Goal: Task Accomplishment & Management: Use online tool/utility

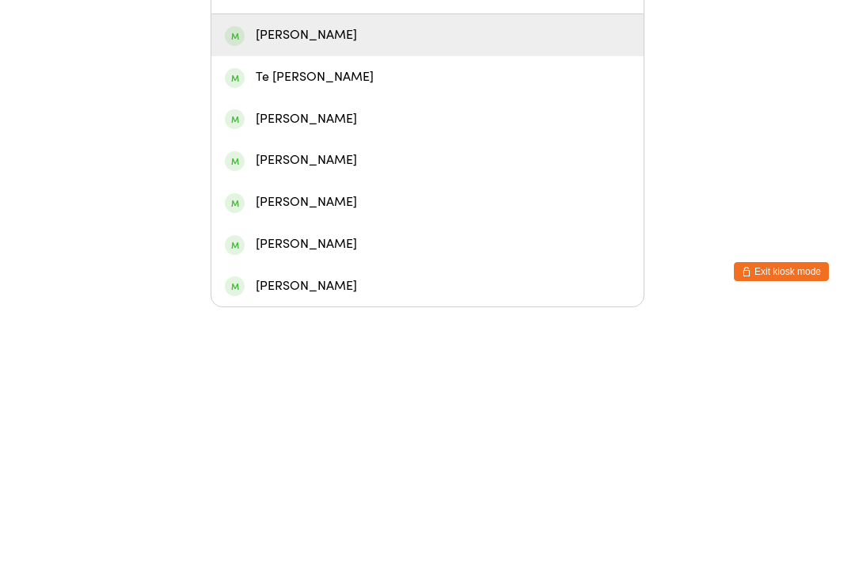
type input "Ter"
click at [363, 303] on div "[PERSON_NAME]" at bounding box center [427, 313] width 405 height 21
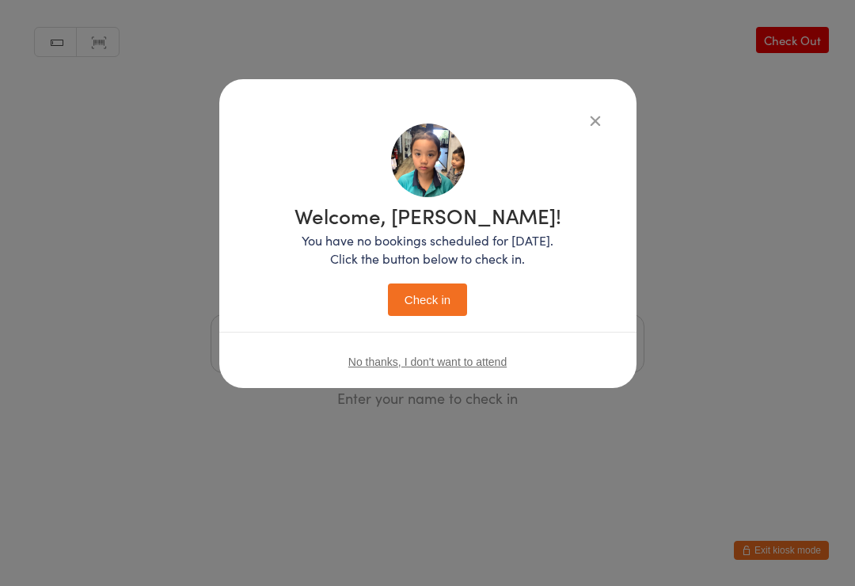
click at [587, 119] on icon "button" at bounding box center [594, 120] width 17 height 17
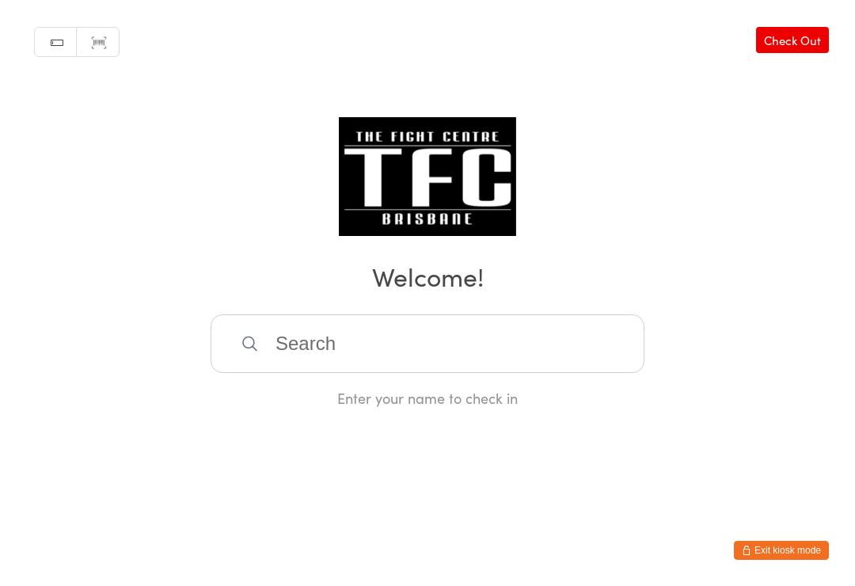
click at [390, 336] on input "search" at bounding box center [428, 343] width 434 height 59
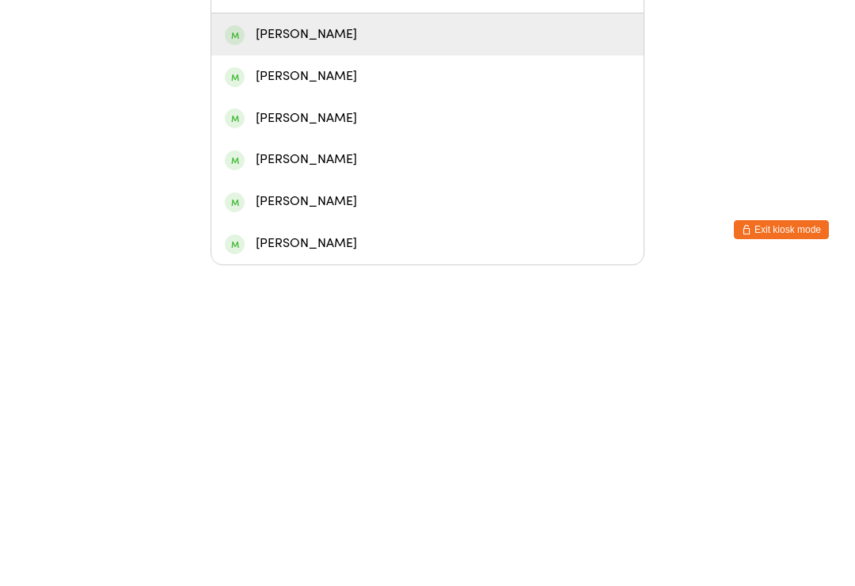
type input "[PERSON_NAME]"
click at [373, 334] on div "[PERSON_NAME]" at bounding box center [427, 355] width 432 height 42
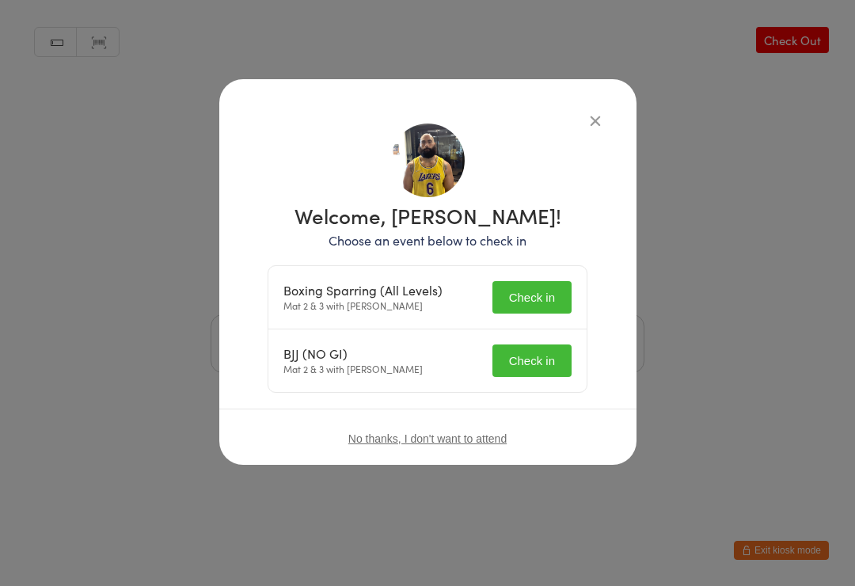
click at [530, 293] on button "Check in" at bounding box center [531, 297] width 79 height 32
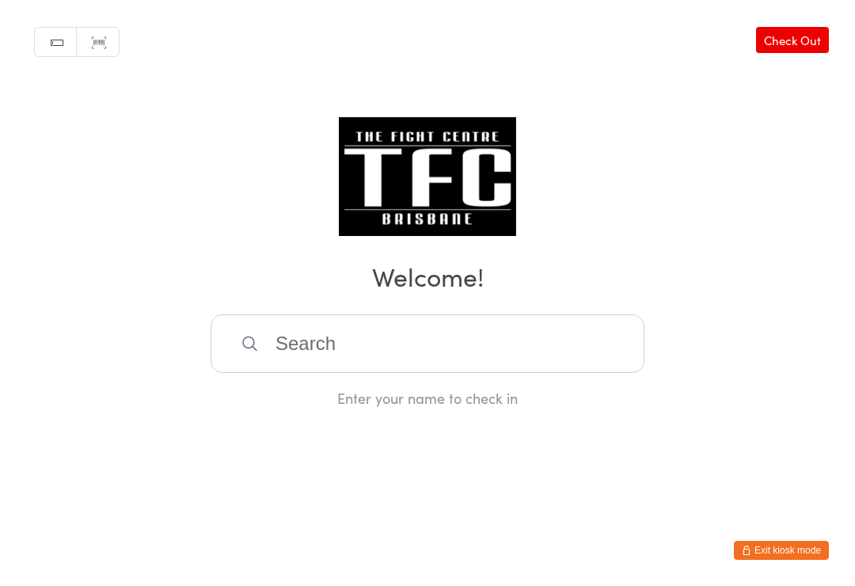
click at [412, 355] on input "search" at bounding box center [428, 343] width 434 height 59
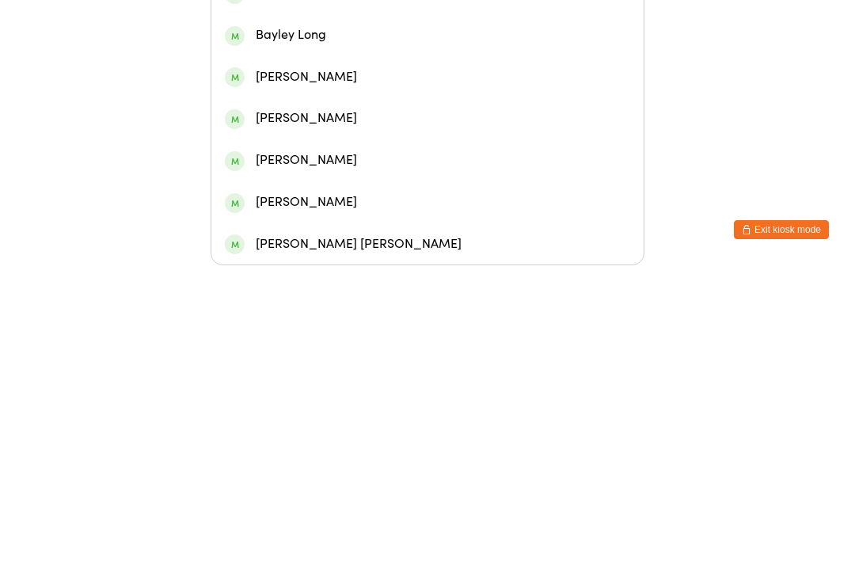
type input "[PERSON_NAME]"
click at [529, 136] on div "[PERSON_NAME]" at bounding box center [427, 146] width 405 height 21
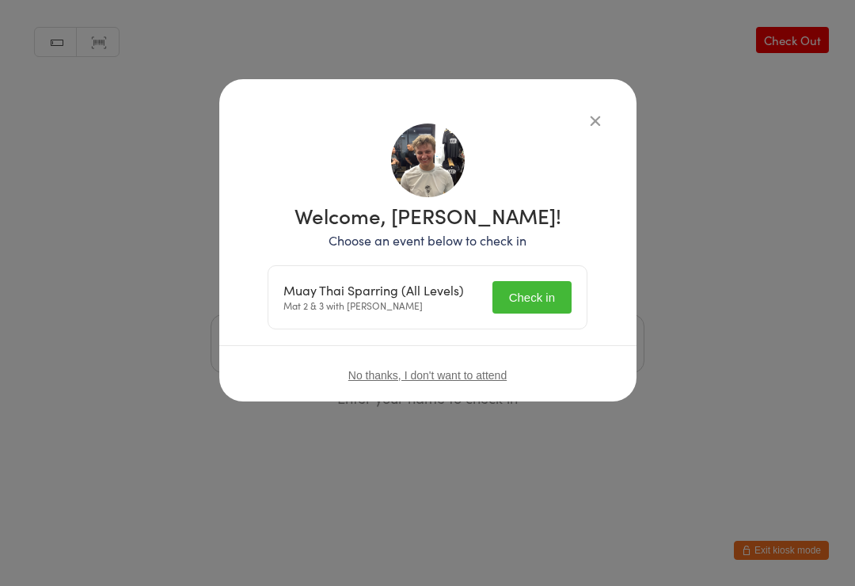
click at [535, 302] on button "Check in" at bounding box center [531, 297] width 79 height 32
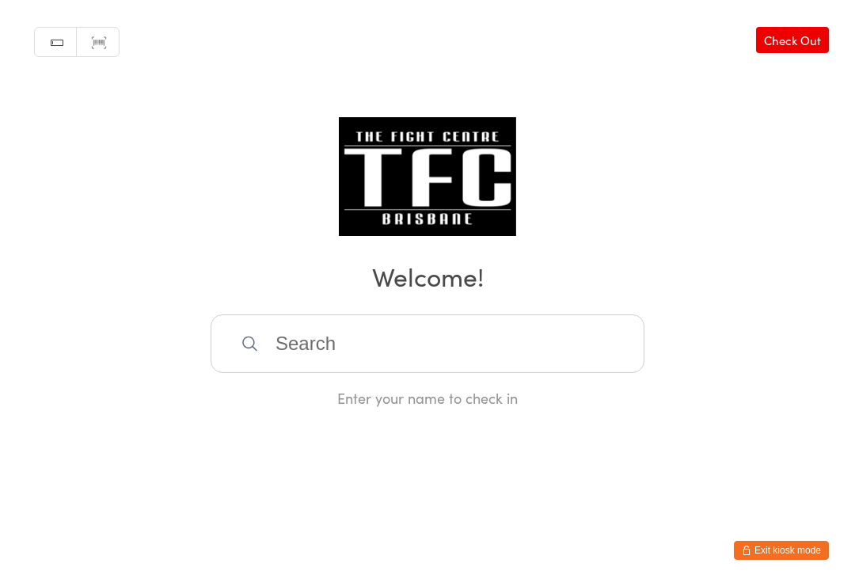
click at [565, 366] on input "search" at bounding box center [428, 343] width 434 height 59
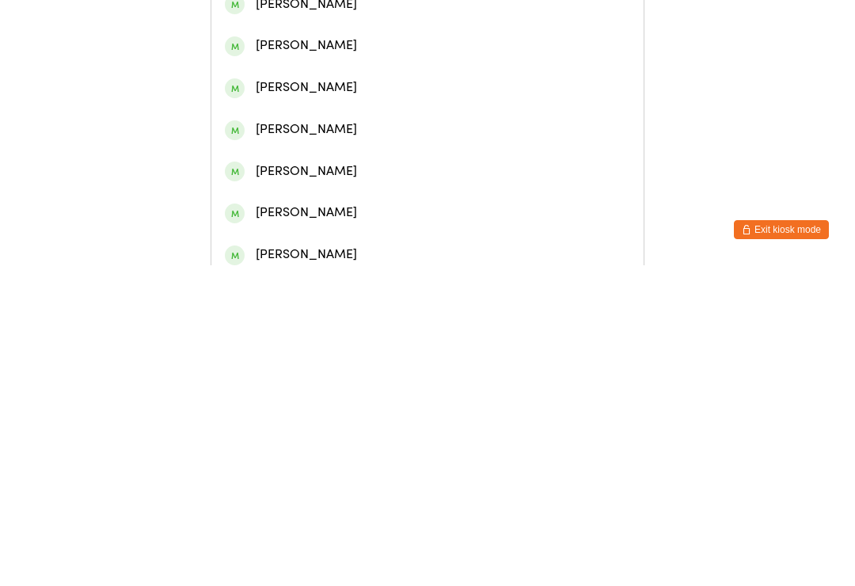
type input "[PERSON_NAME]"
click at [398, 85] on div "[PERSON_NAME]" at bounding box center [427, 73] width 405 height 21
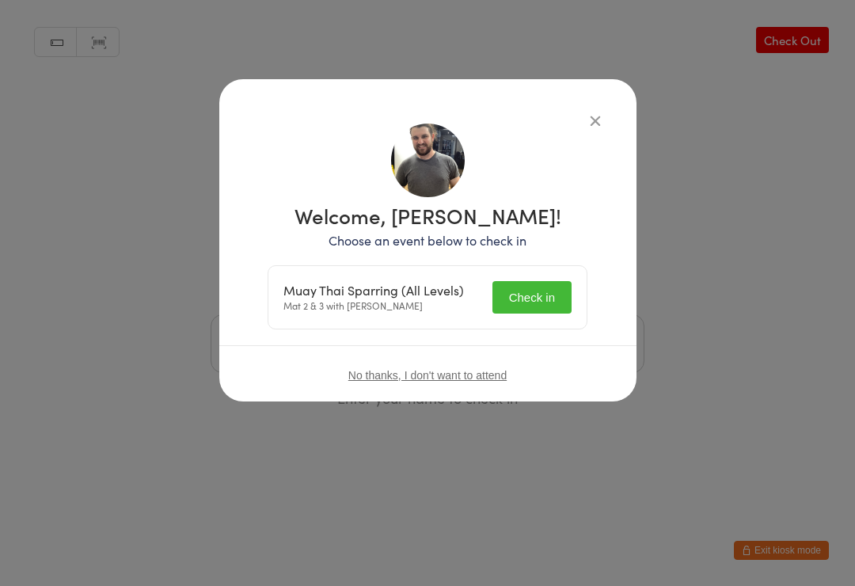
click at [538, 295] on button "Check in" at bounding box center [531, 297] width 79 height 32
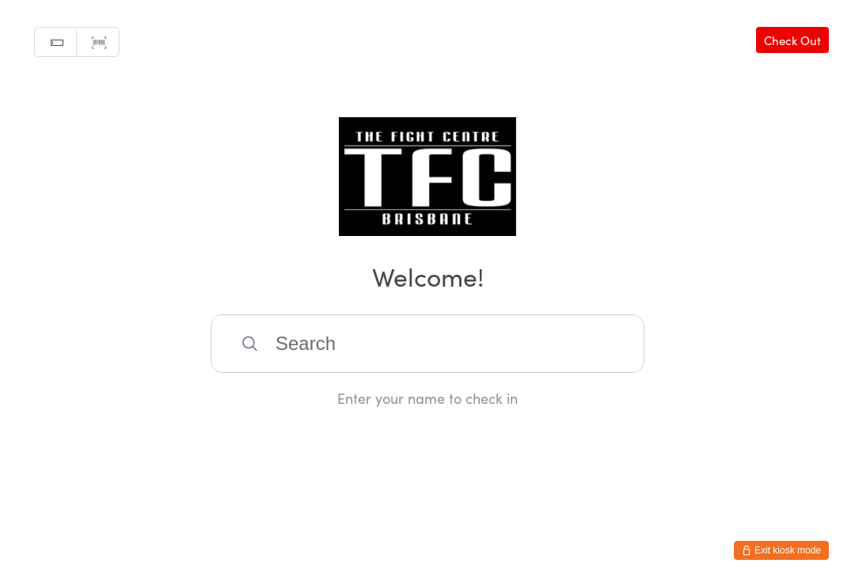
click at [589, 294] on h2 "Welcome!" at bounding box center [427, 276] width 823 height 36
click at [578, 373] on input "search" at bounding box center [428, 343] width 434 height 59
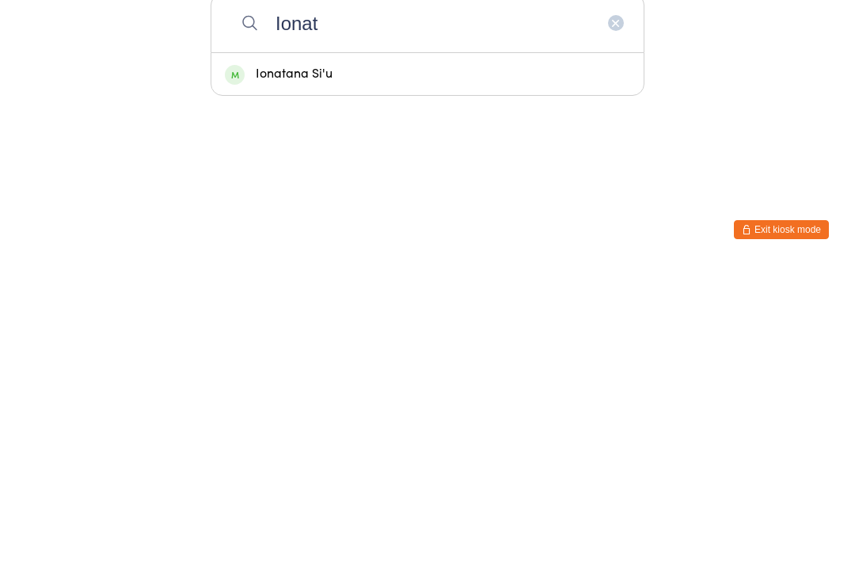
type input "Ionat"
click at [506, 384] on div "Ionatana Si'u" at bounding box center [427, 394] width 405 height 21
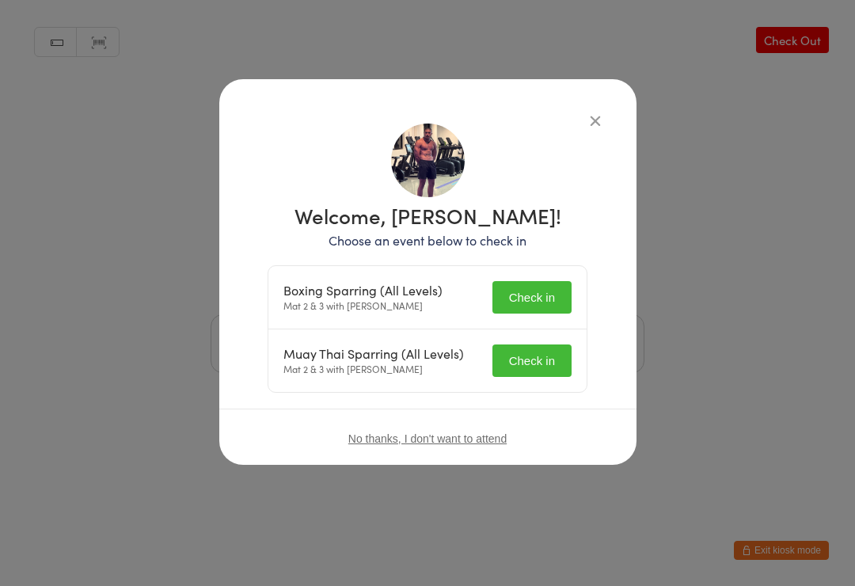
click at [564, 270] on div "Boxing Sparring (All Levels) Mat 2 & 3 with [PERSON_NAME] Check in" at bounding box center [427, 297] width 318 height 63
click at [535, 294] on button "Check in" at bounding box center [531, 297] width 79 height 32
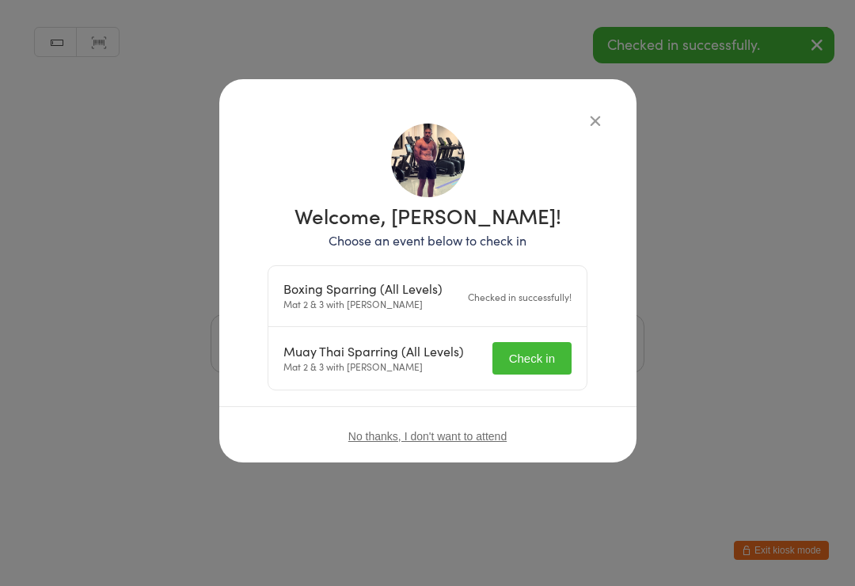
click at [536, 347] on button "Check in" at bounding box center [531, 358] width 79 height 32
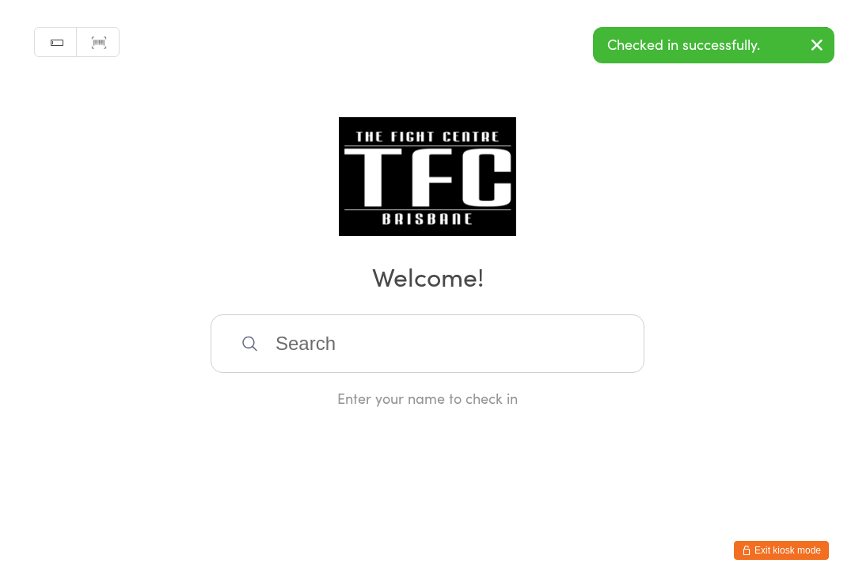
click at [600, 125] on div "Manual search Scanner input Check Out Welcome! Enter your name to check in" at bounding box center [427, 204] width 855 height 408
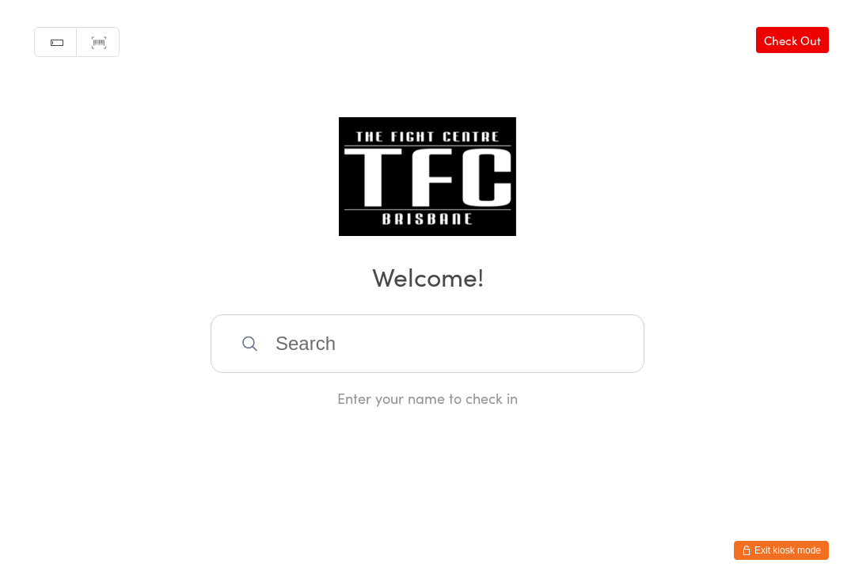
click at [326, 336] on input "search" at bounding box center [428, 343] width 434 height 59
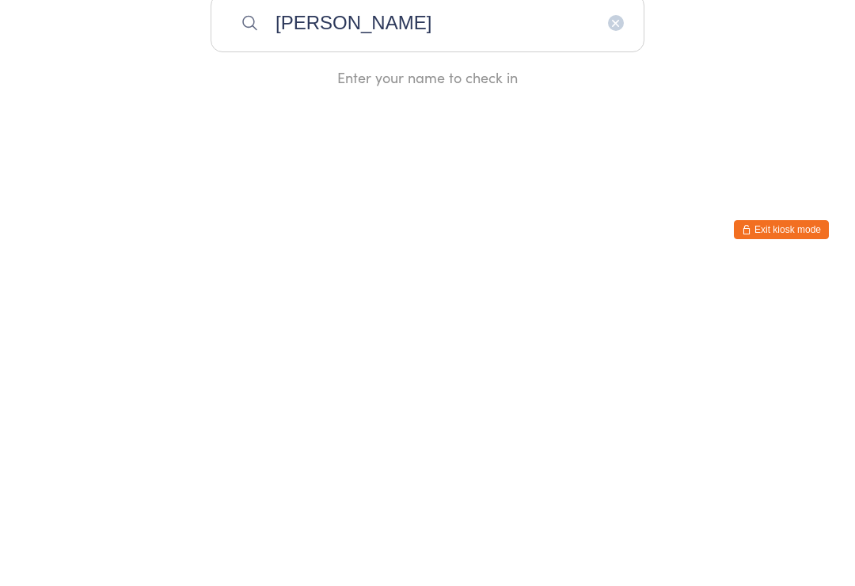
type input "[PERSON_NAME]"
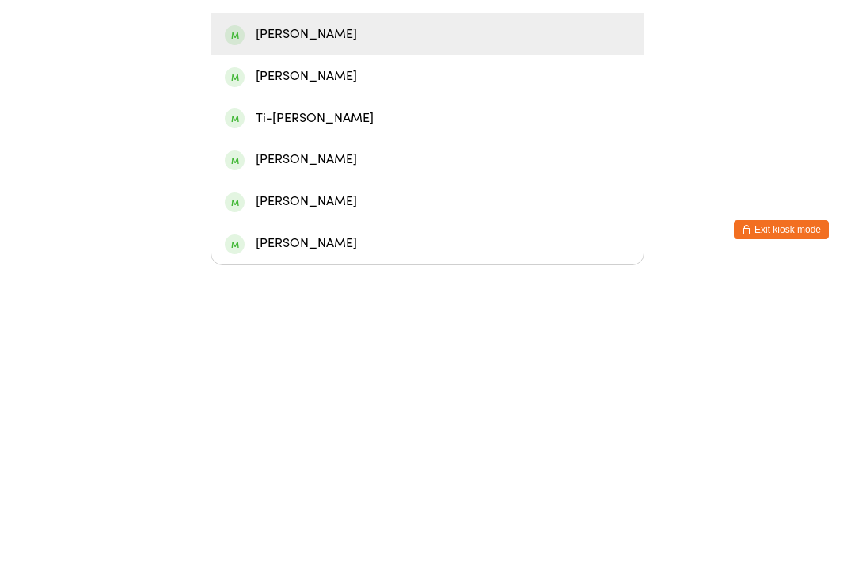
click at [285, 376] on div "[PERSON_NAME]" at bounding box center [427, 397] width 432 height 42
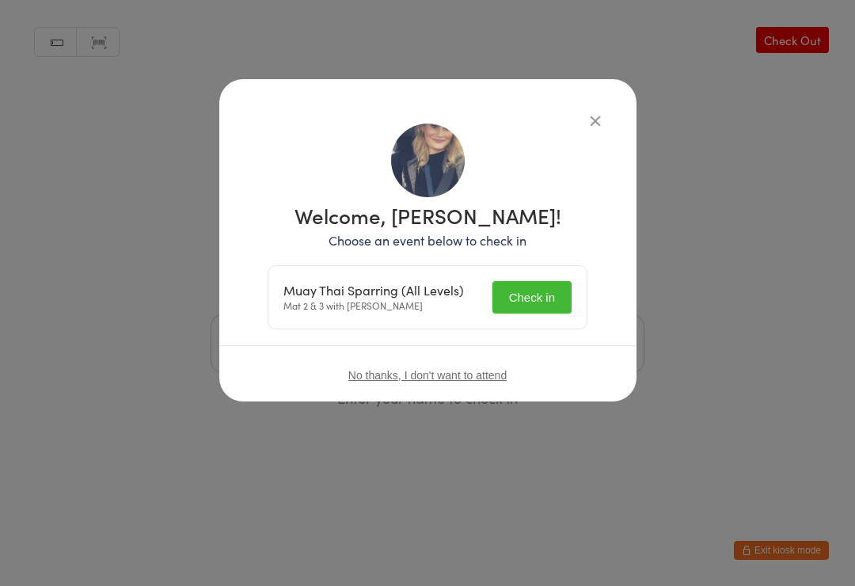
click at [524, 290] on button "Check in" at bounding box center [531, 297] width 79 height 32
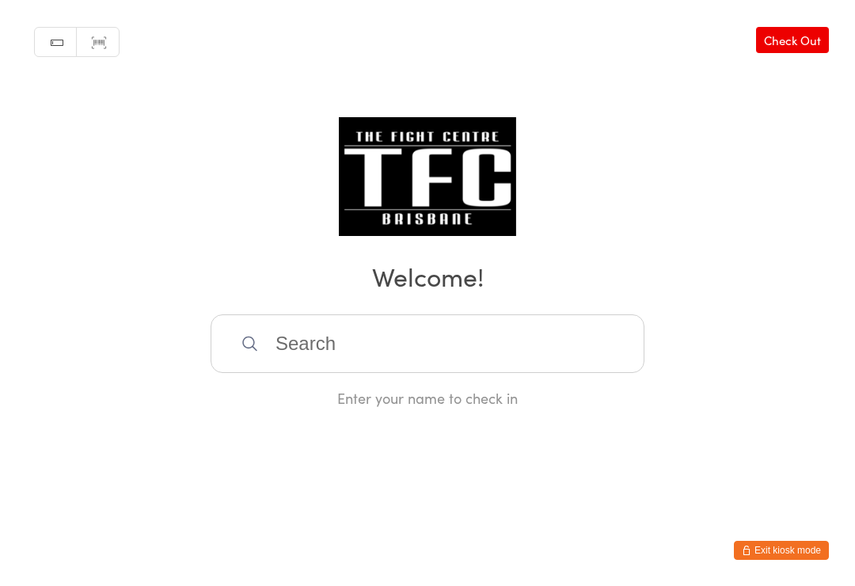
click at [401, 343] on input "search" at bounding box center [428, 343] width 434 height 59
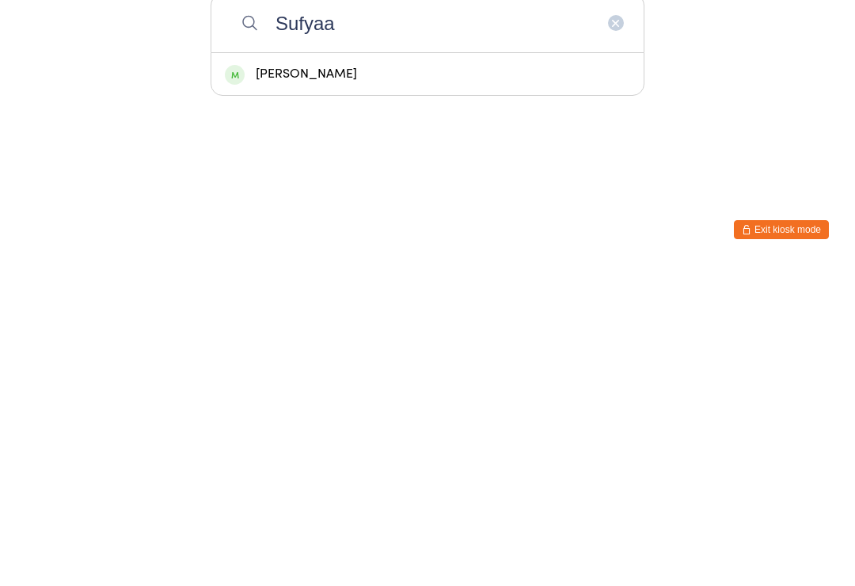
type input "Sufyaa"
click at [397, 384] on div "[PERSON_NAME]" at bounding box center [427, 394] width 405 height 21
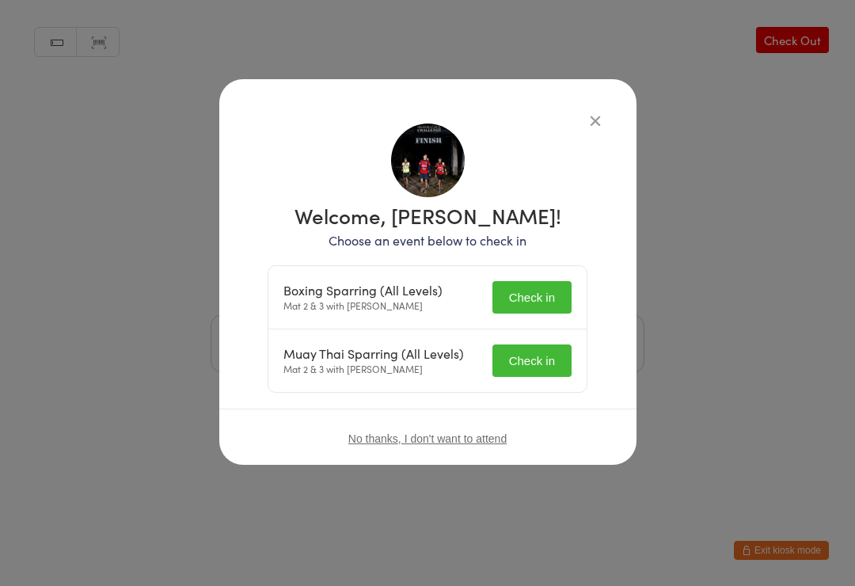
click at [545, 283] on button "Check in" at bounding box center [531, 297] width 79 height 32
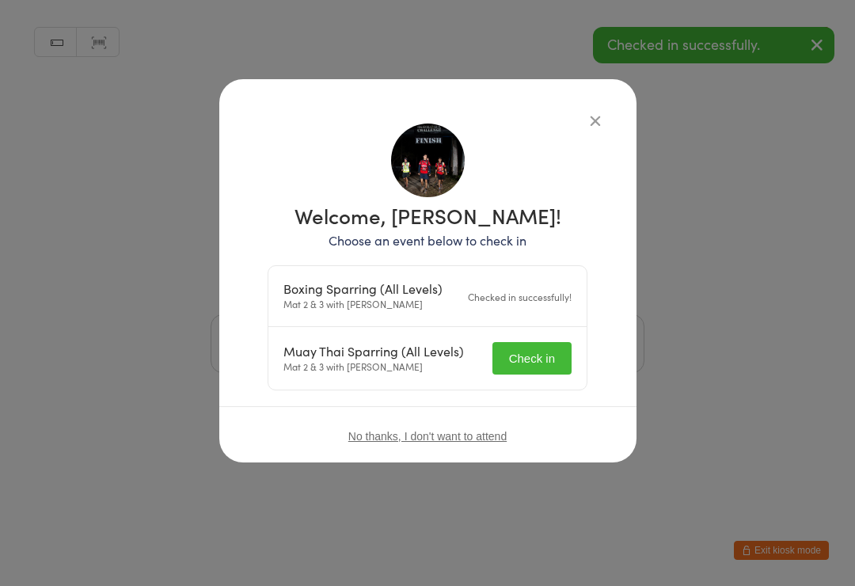
click at [555, 359] on button "Check in" at bounding box center [531, 358] width 79 height 32
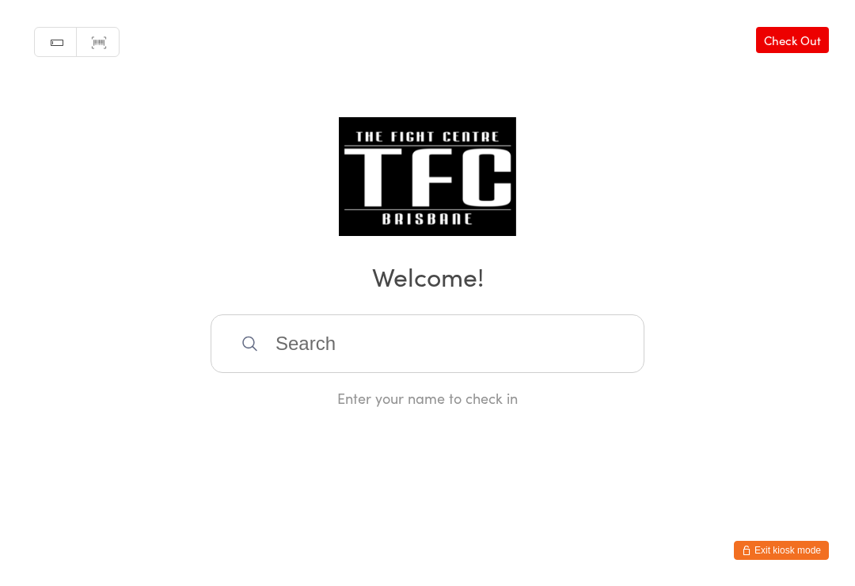
click at [594, 352] on input "search" at bounding box center [428, 343] width 434 height 59
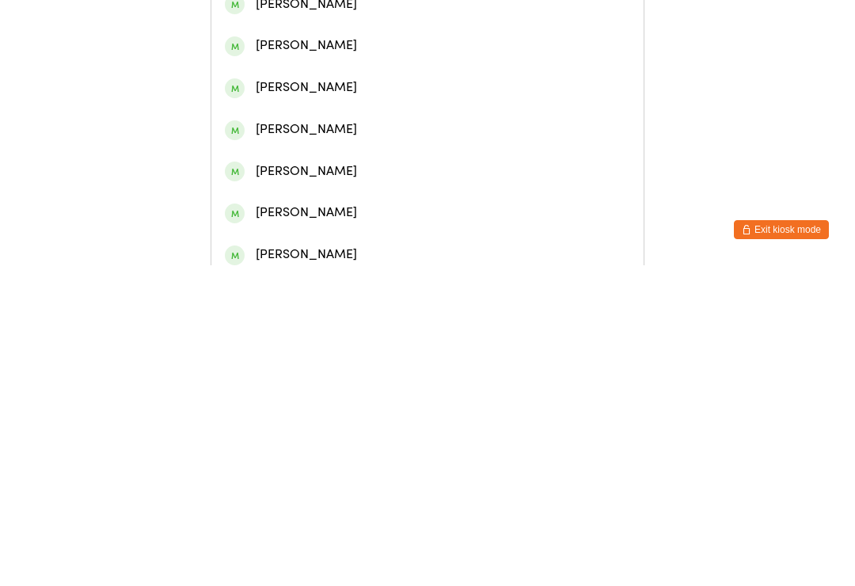
type input "[PERSON_NAME]"
click at [465, 68] on div "[PERSON_NAME]" at bounding box center [427, 74] width 432 height 42
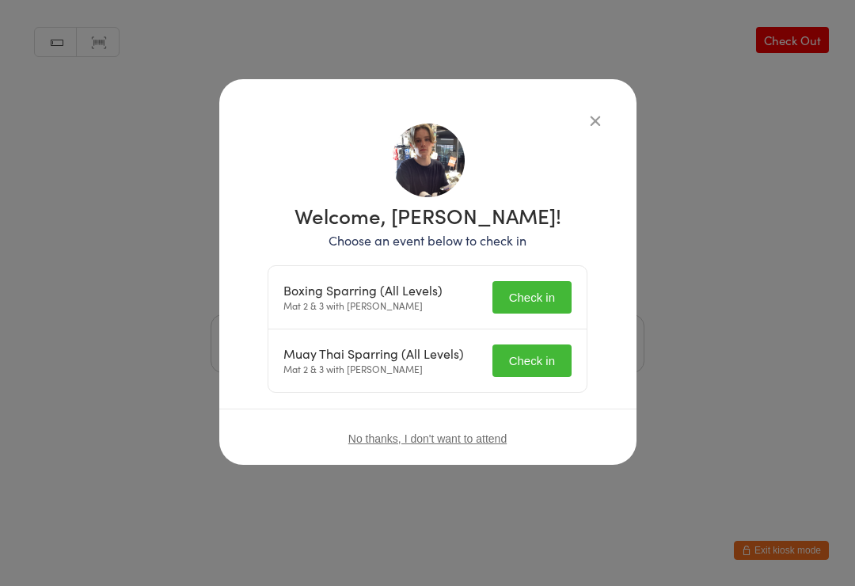
click at [533, 287] on button "Check in" at bounding box center [531, 297] width 79 height 32
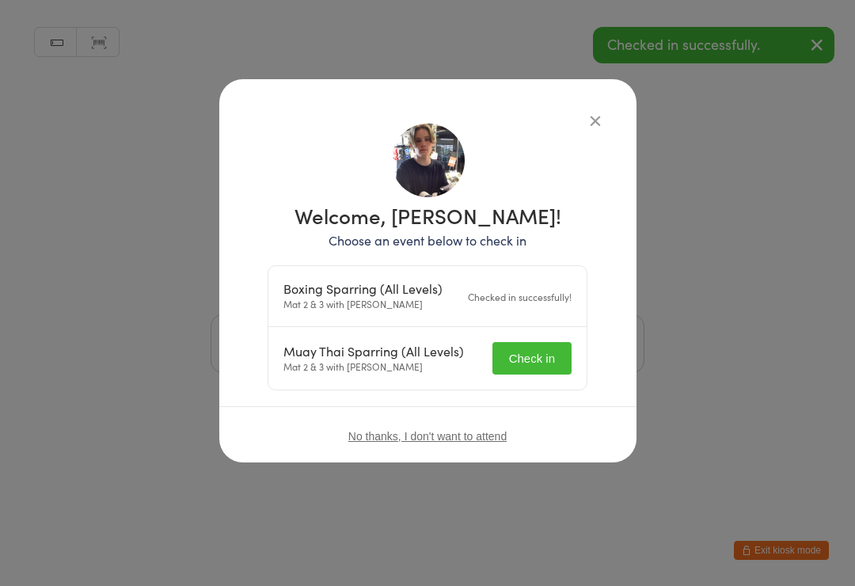
click at [537, 362] on button "Check in" at bounding box center [531, 358] width 79 height 32
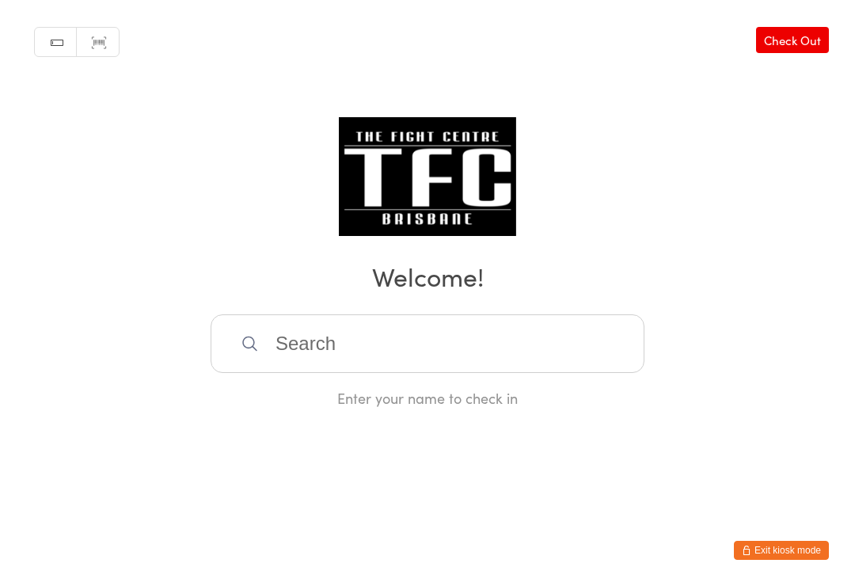
click at [295, 325] on input "search" at bounding box center [428, 343] width 434 height 59
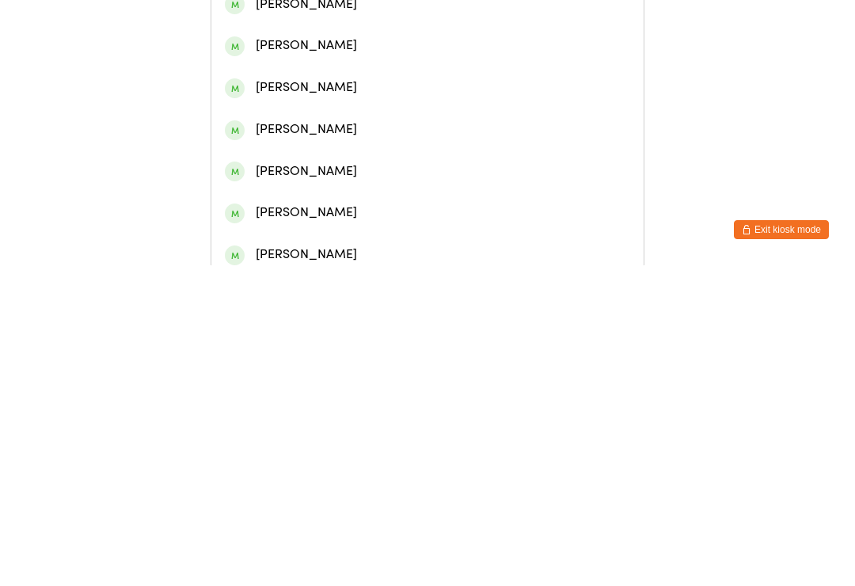
type input "[PERSON_NAME]"
click at [582, 82] on div "[PERSON_NAME]" at bounding box center [427, 73] width 405 height 21
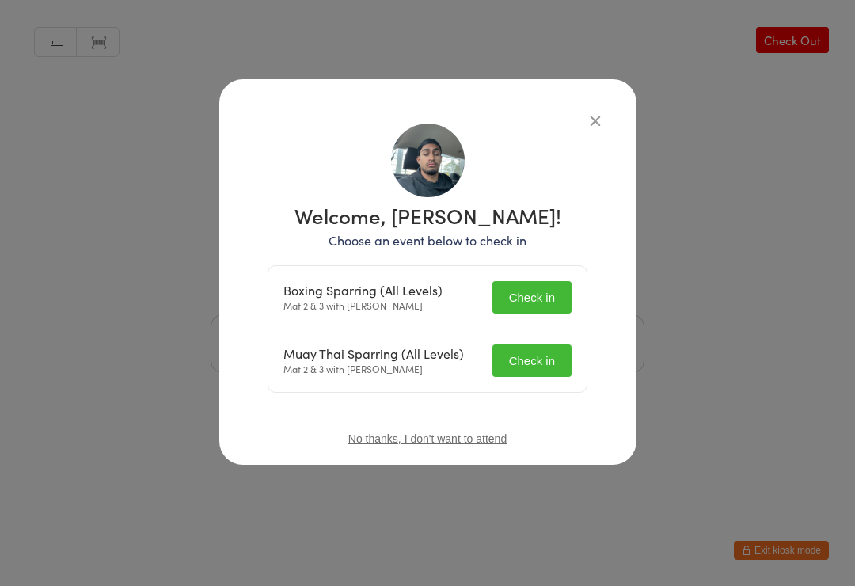
click at [548, 288] on button "Check in" at bounding box center [531, 297] width 79 height 32
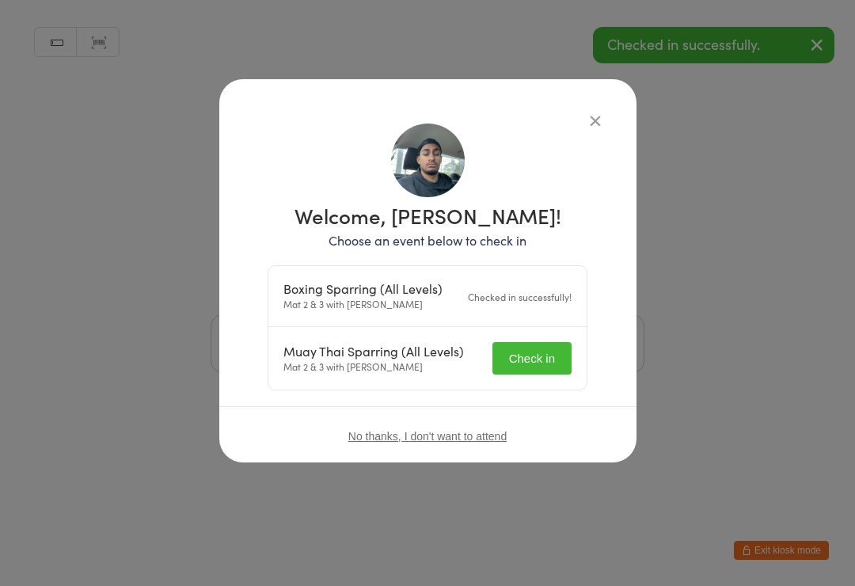
click at [548, 357] on button "Check in" at bounding box center [531, 358] width 79 height 32
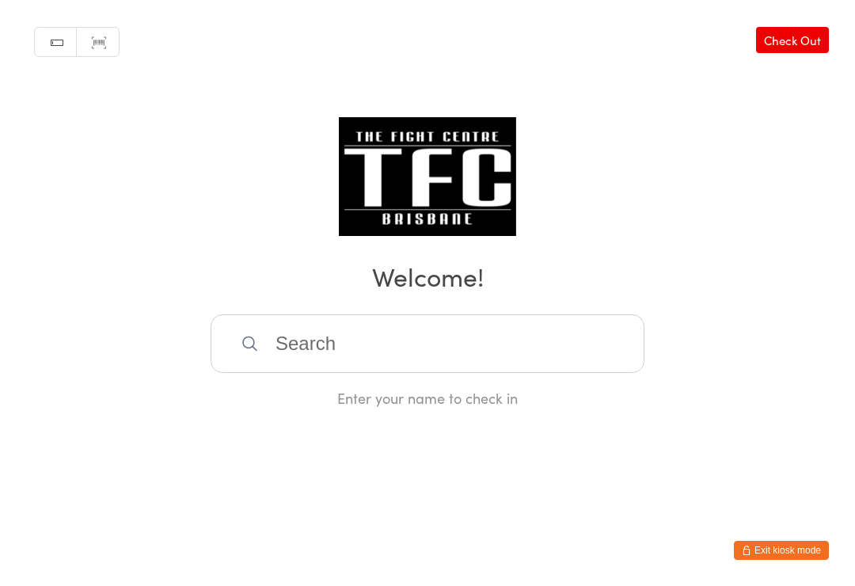
click at [305, 351] on input "search" at bounding box center [428, 343] width 434 height 59
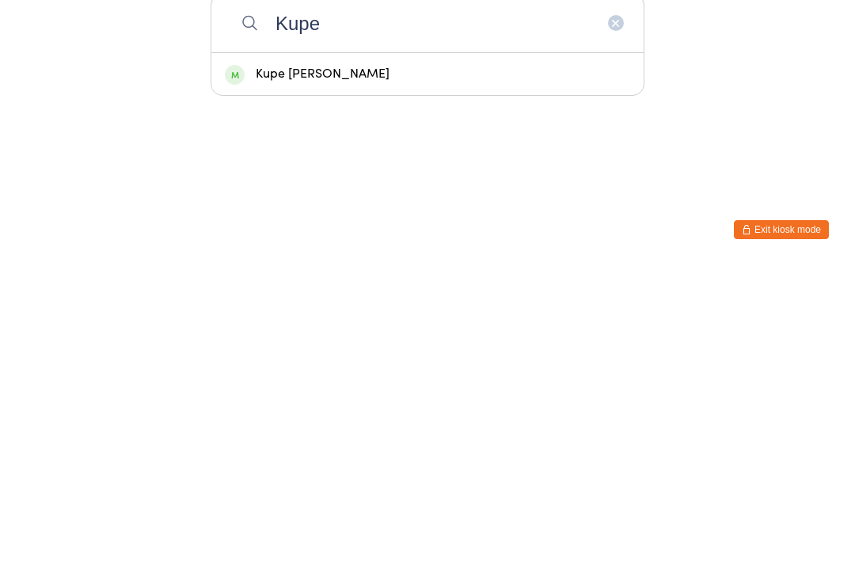
type input "Kupe"
click at [579, 384] on div "Kupe [PERSON_NAME]" at bounding box center [427, 394] width 405 height 21
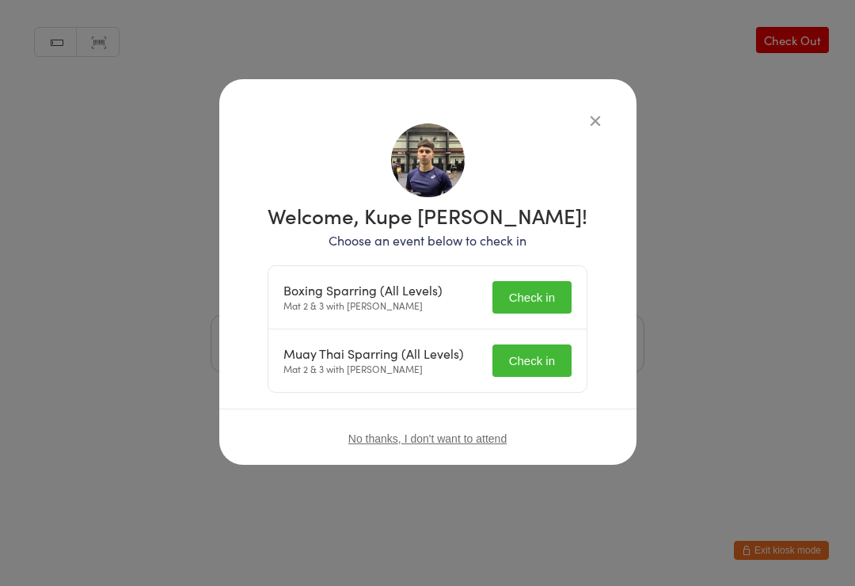
click at [542, 288] on button "Check in" at bounding box center [531, 297] width 79 height 32
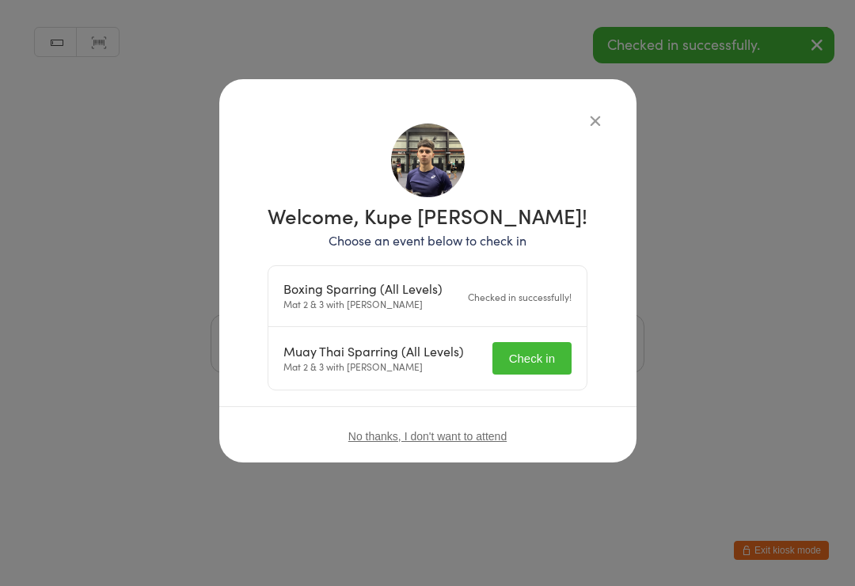
click at [540, 355] on button "Check in" at bounding box center [531, 358] width 79 height 32
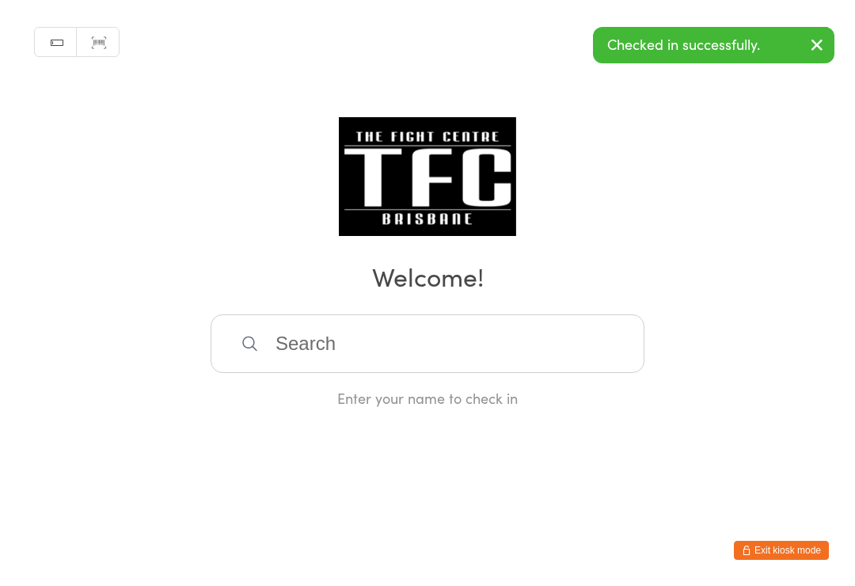
click at [598, 111] on div "Manual search Scanner input Check Out Welcome! Enter your name to check in" at bounding box center [427, 204] width 855 height 408
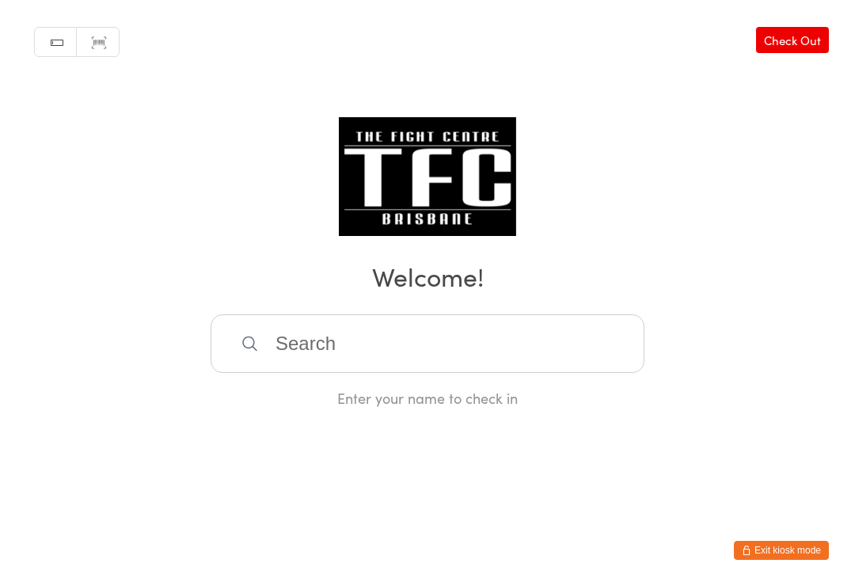
click at [297, 356] on input "search" at bounding box center [428, 343] width 434 height 59
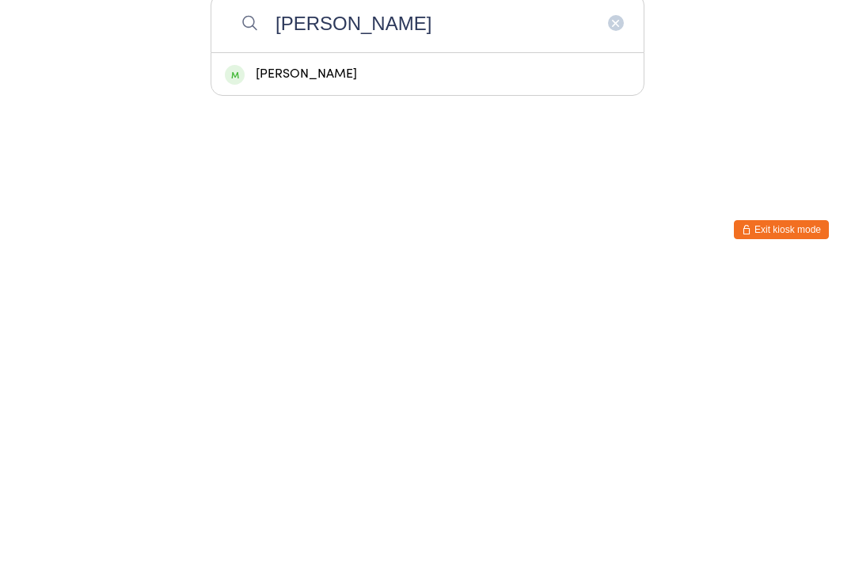
type input "[PERSON_NAME]"
click at [267, 384] on div "[PERSON_NAME]" at bounding box center [427, 394] width 405 height 21
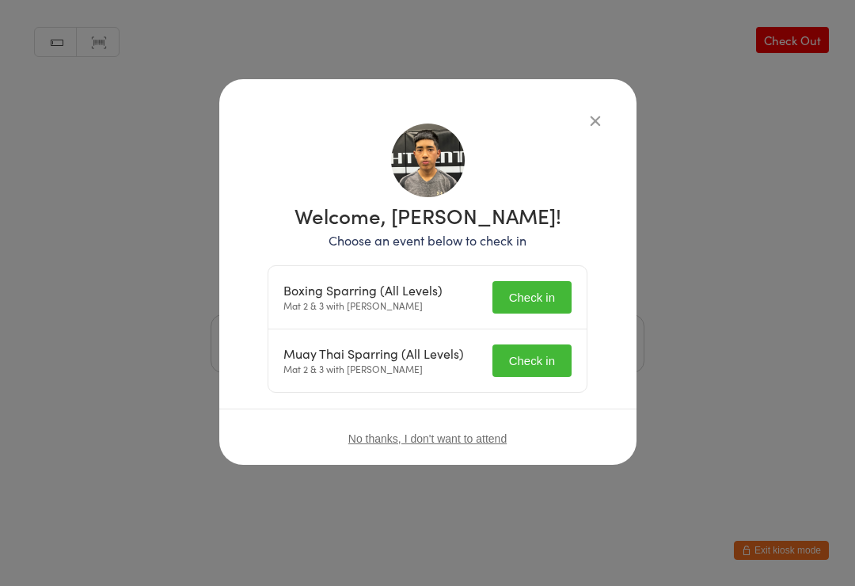
click at [547, 305] on button "Check in" at bounding box center [531, 297] width 79 height 32
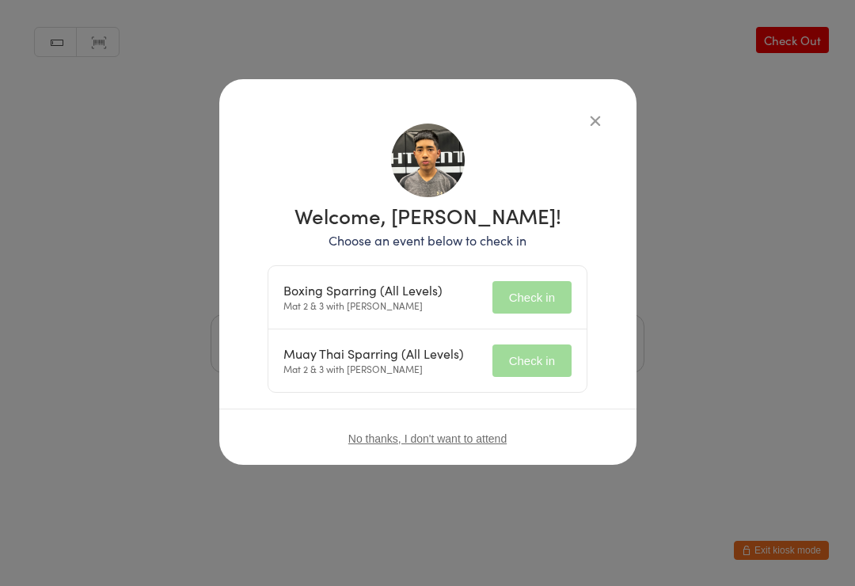
click at [548, 355] on button "Check in" at bounding box center [531, 360] width 79 height 32
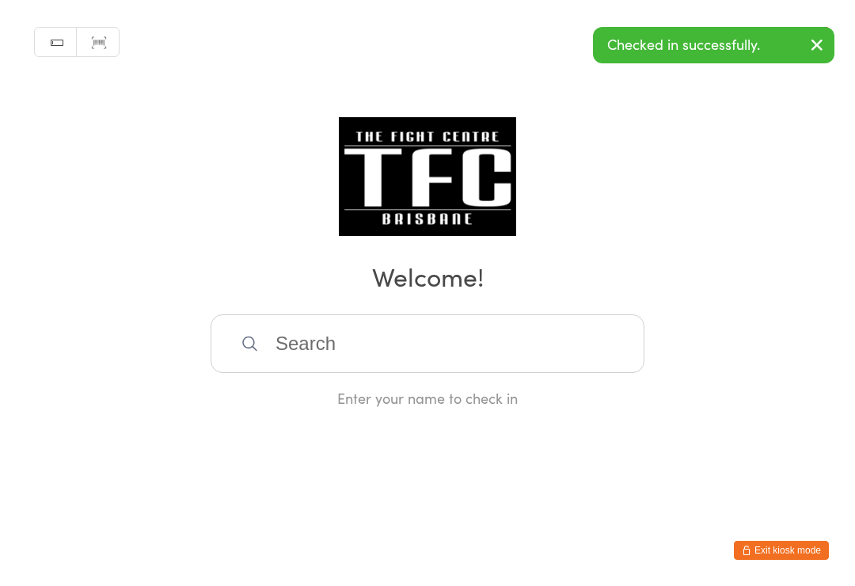
click at [383, 345] on input "search" at bounding box center [428, 343] width 434 height 59
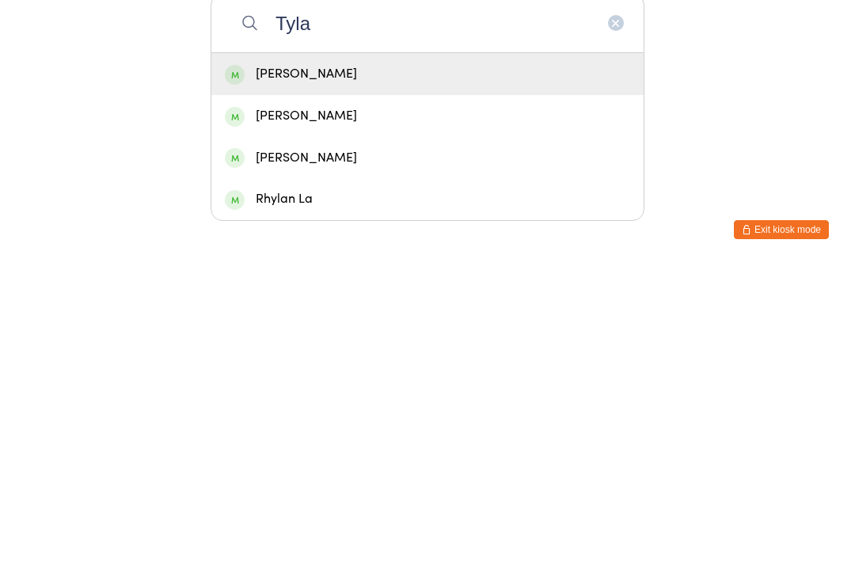
type input "Tyla"
click at [447, 384] on div "[PERSON_NAME]" at bounding box center [427, 394] width 405 height 21
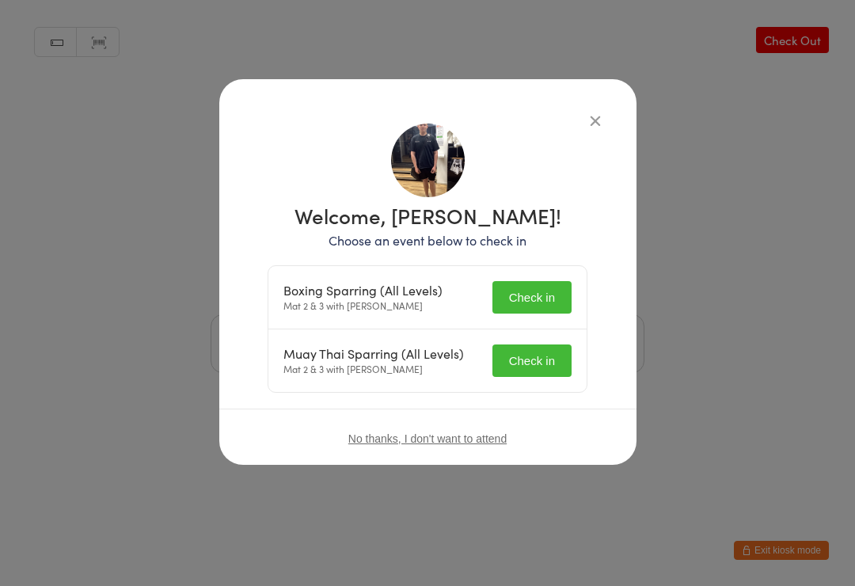
click at [535, 292] on button "Check in" at bounding box center [531, 297] width 79 height 32
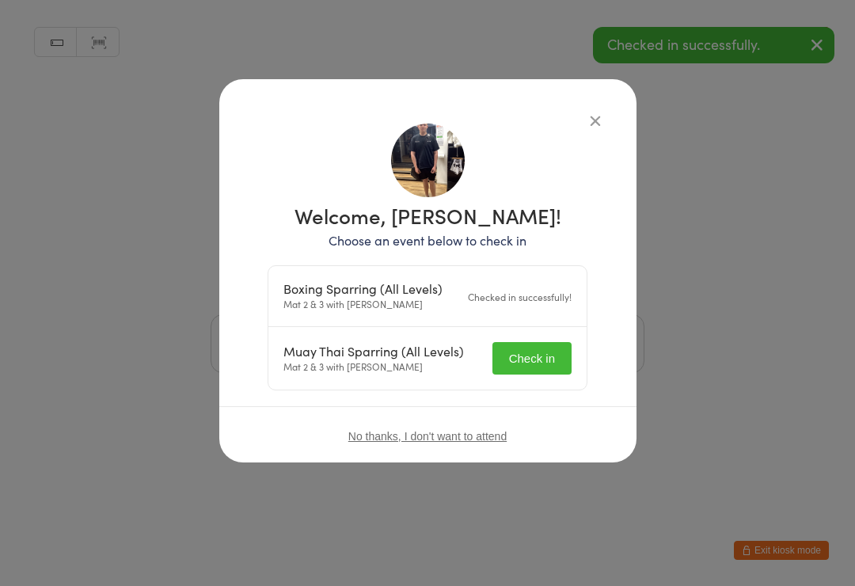
click at [531, 344] on button "Check in" at bounding box center [531, 358] width 79 height 32
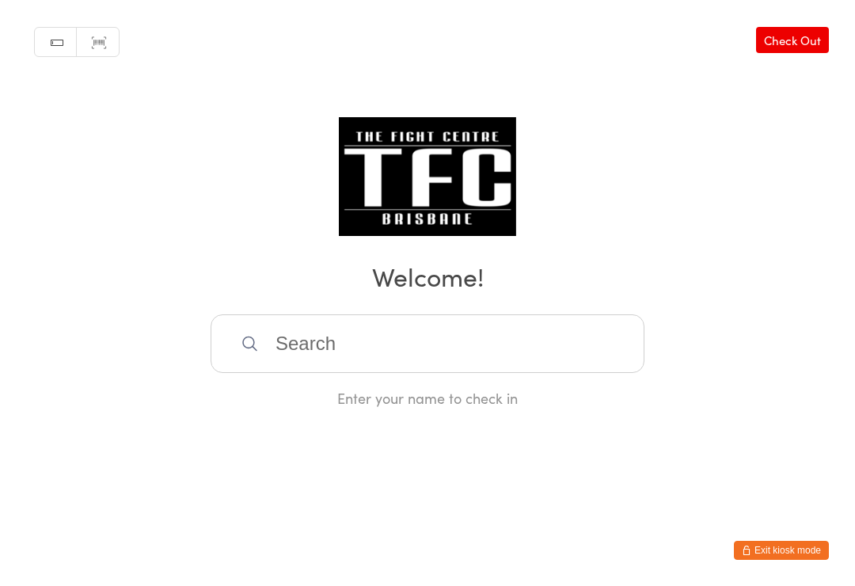
click at [343, 369] on input "search" at bounding box center [428, 343] width 434 height 59
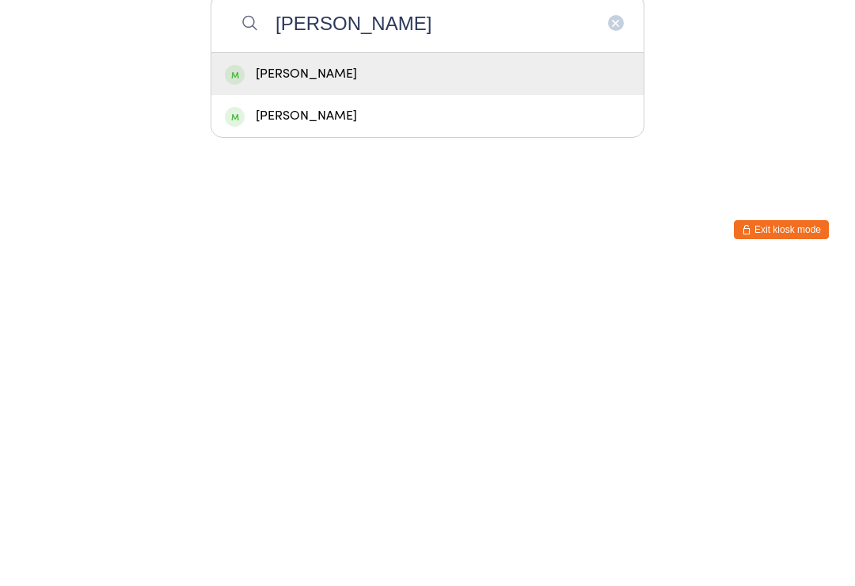
type input "[PERSON_NAME]"
click at [263, 384] on div "[PERSON_NAME]" at bounding box center [427, 394] width 405 height 21
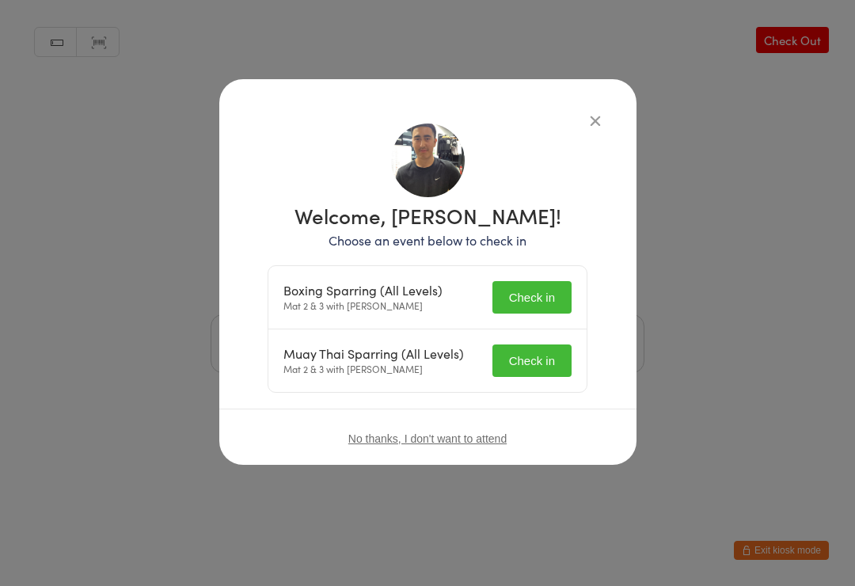
click at [533, 340] on div "Muay Thai Sparring (All Levels) Mat 2 & 3 with [PERSON_NAME] Check in" at bounding box center [427, 360] width 318 height 63
click at [559, 298] on button "Check in" at bounding box center [531, 297] width 79 height 32
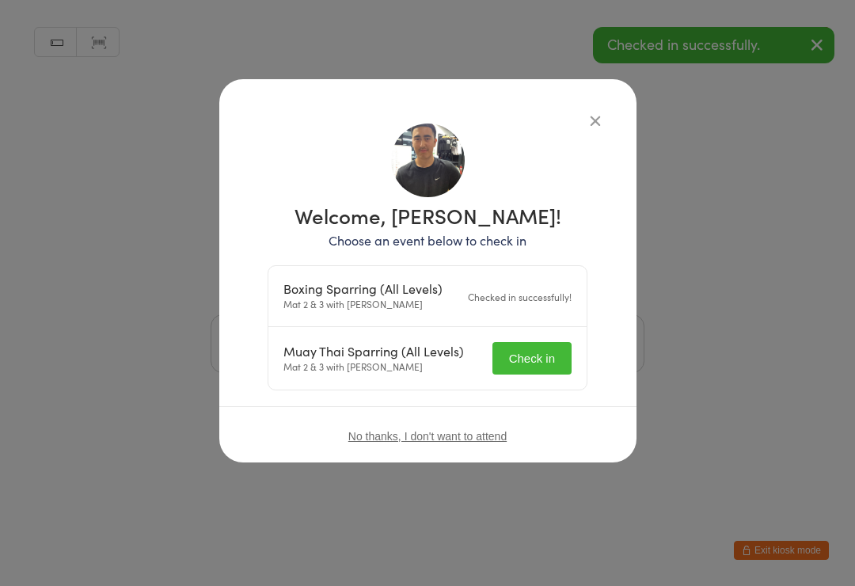
click at [548, 366] on button "Check in" at bounding box center [531, 358] width 79 height 32
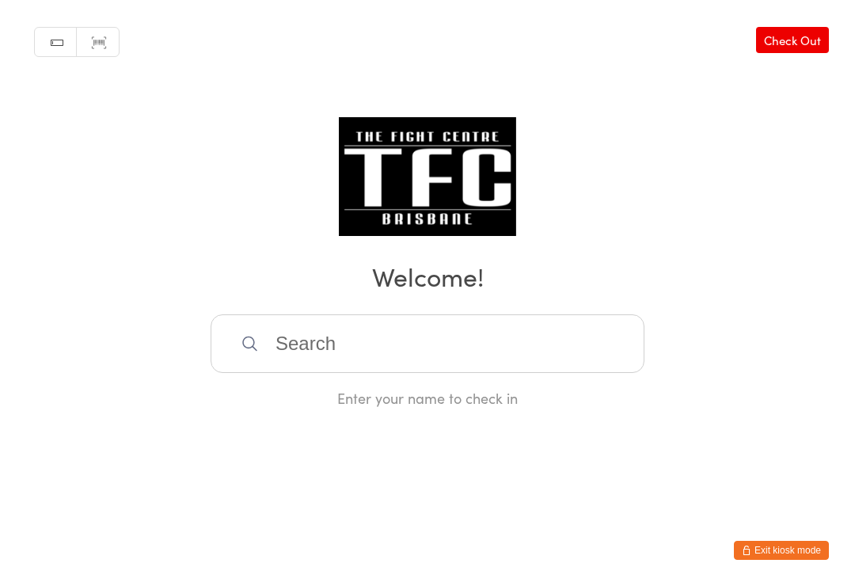
click at [523, 360] on input "search" at bounding box center [428, 343] width 434 height 59
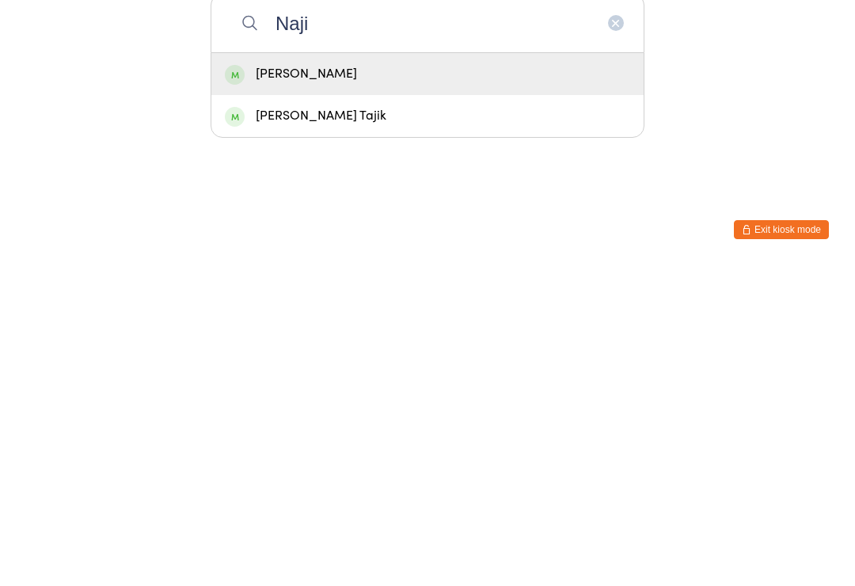
type input "Naji"
click at [502, 384] on div "[PERSON_NAME]" at bounding box center [427, 394] width 405 height 21
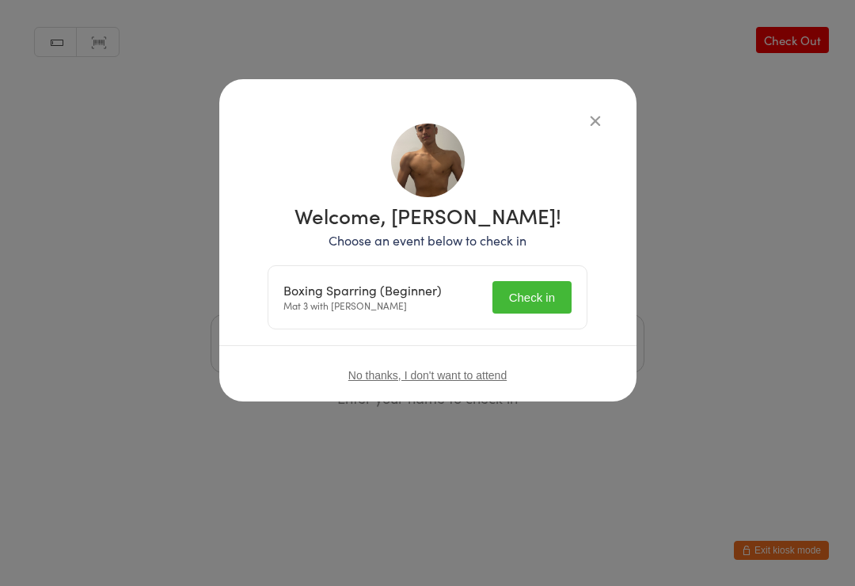
click at [535, 298] on button "Check in" at bounding box center [531, 297] width 79 height 32
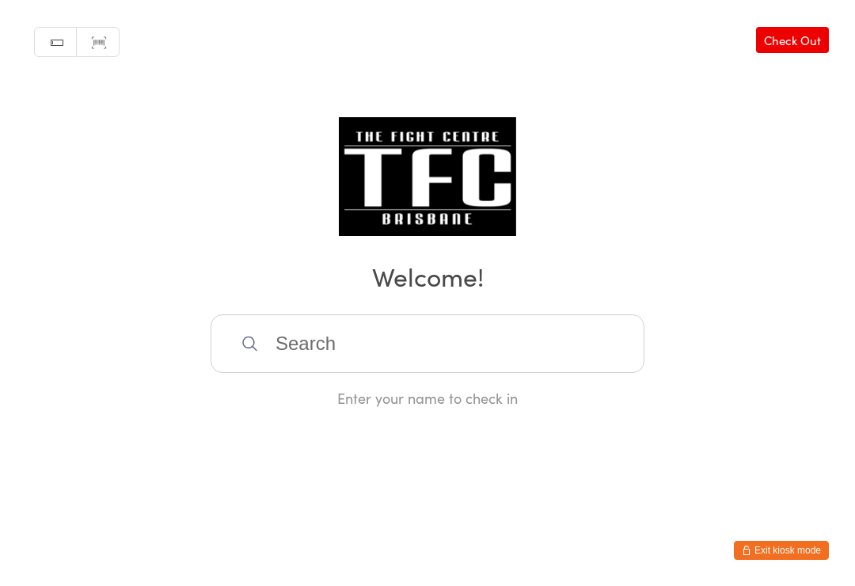
click at [523, 361] on input "search" at bounding box center [428, 343] width 434 height 59
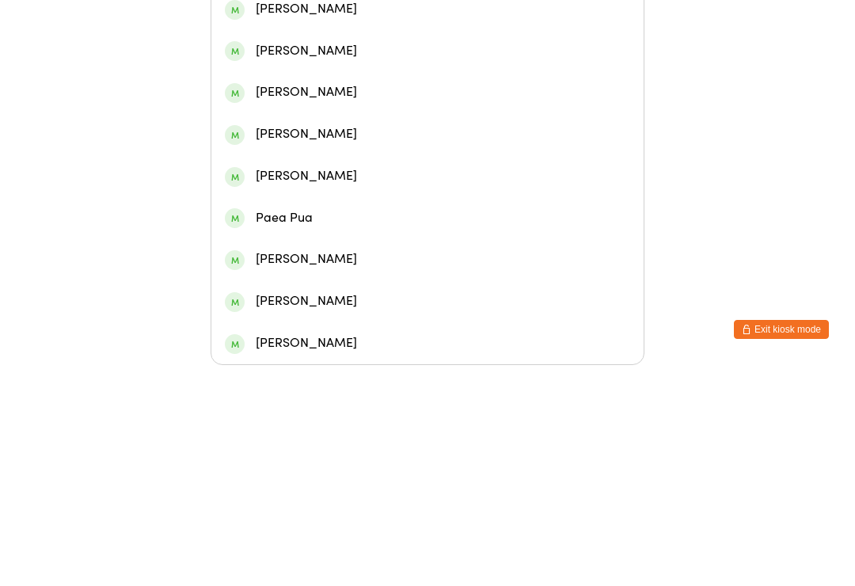
type input "[PERSON_NAME] par"
click at [408, 185] on div "[PERSON_NAME]" at bounding box center [427, 187] width 405 height 21
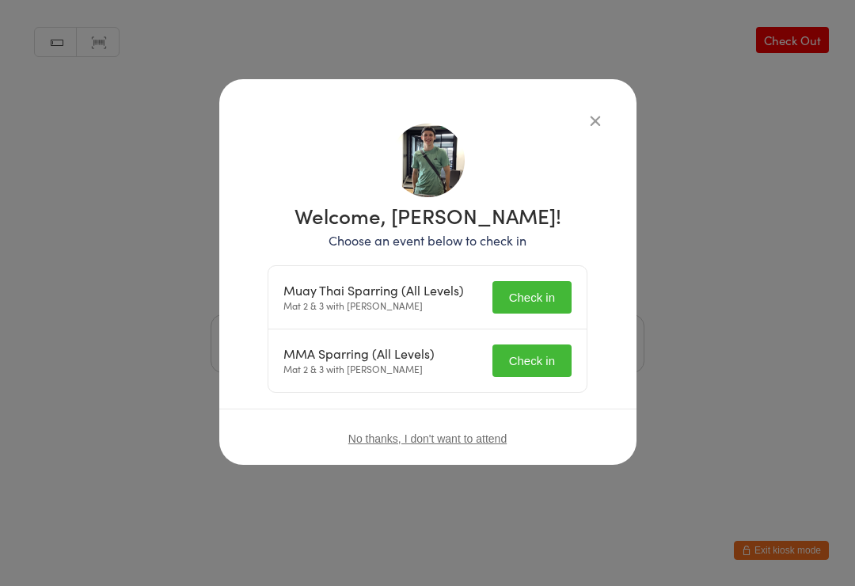
click at [537, 287] on button "Check in" at bounding box center [531, 297] width 79 height 32
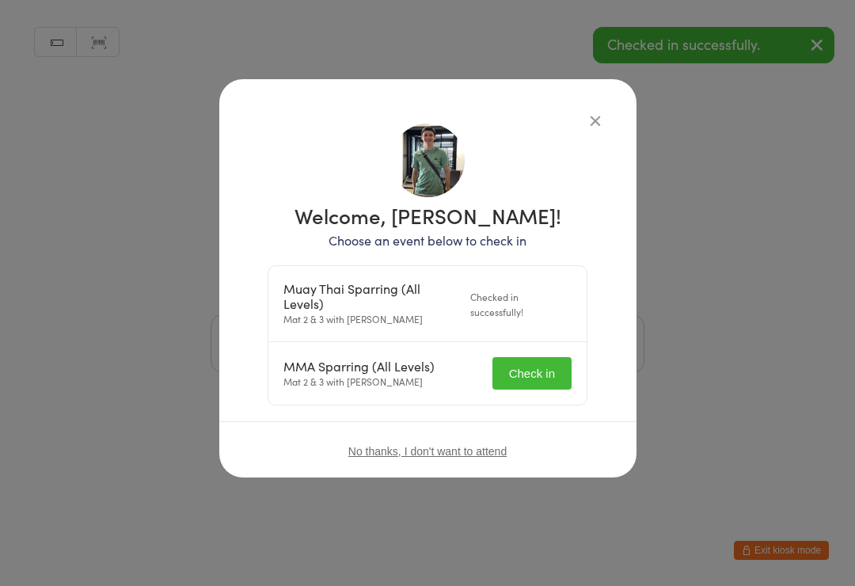
click at [541, 369] on button "Check in" at bounding box center [531, 373] width 79 height 32
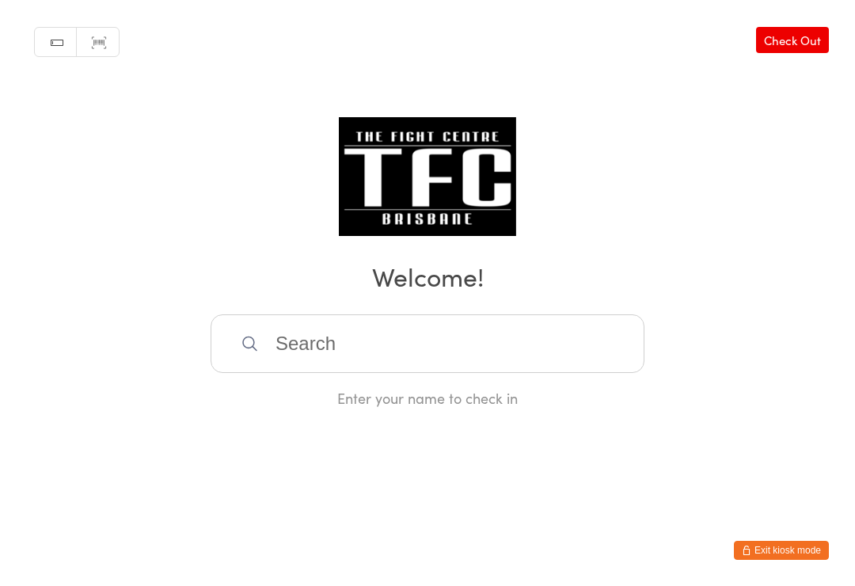
click at [543, 350] on input "search" at bounding box center [428, 343] width 434 height 59
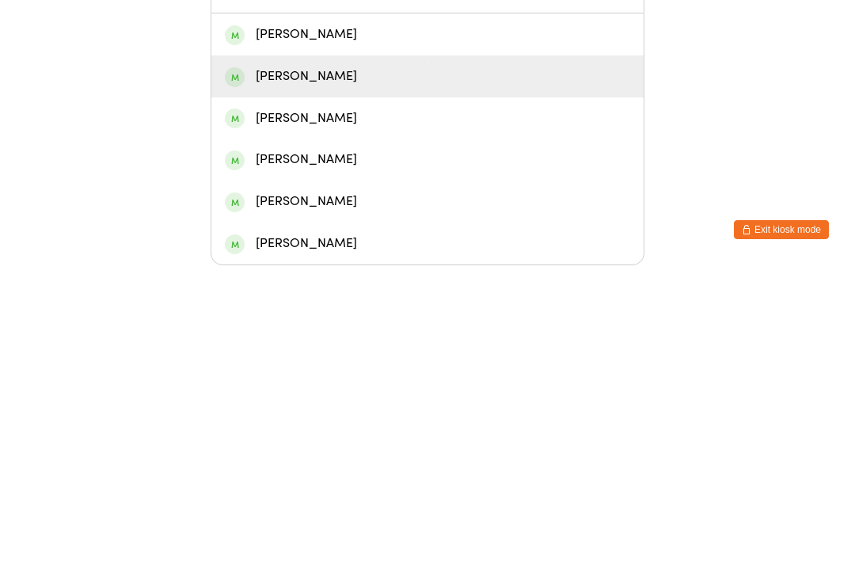
type input "[PERSON_NAME]"
click at [404, 386] on div "[PERSON_NAME]" at bounding box center [427, 396] width 405 height 21
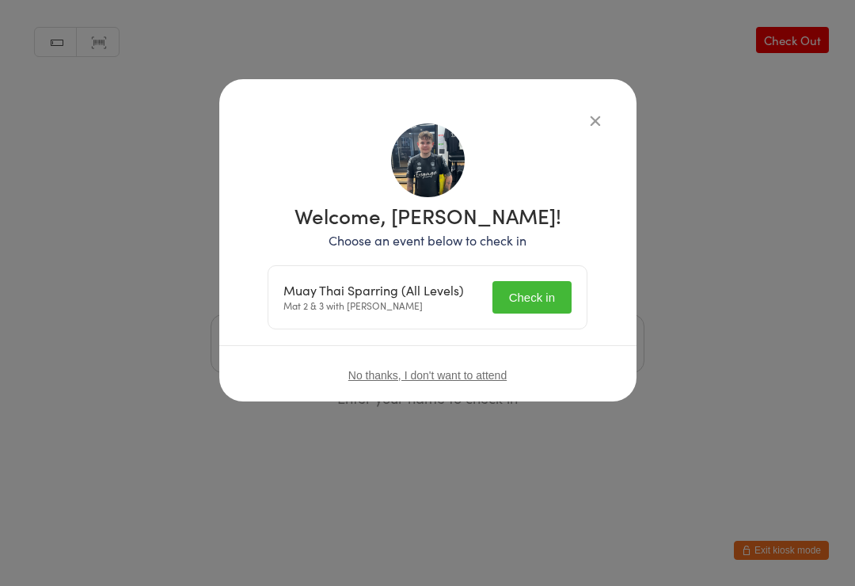
click at [518, 313] on button "Check in" at bounding box center [531, 297] width 79 height 32
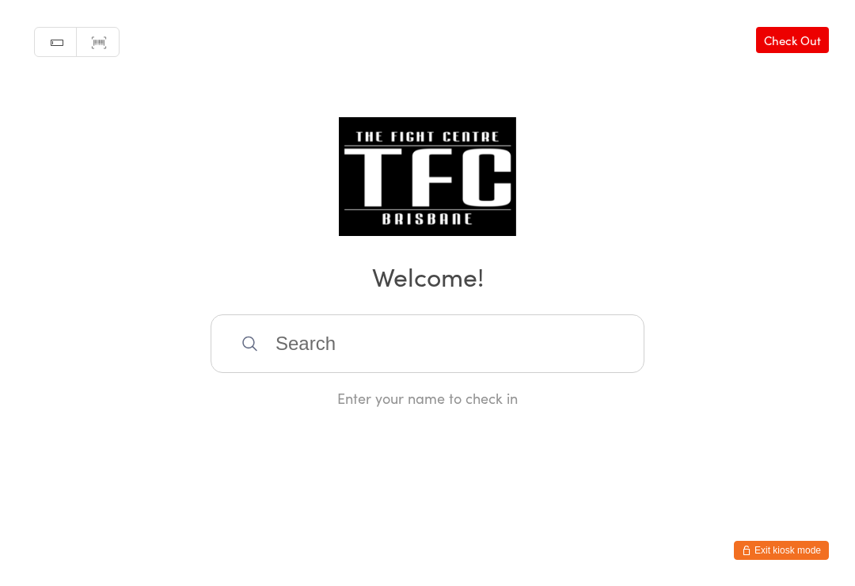
click at [368, 354] on input "search" at bounding box center [428, 343] width 434 height 59
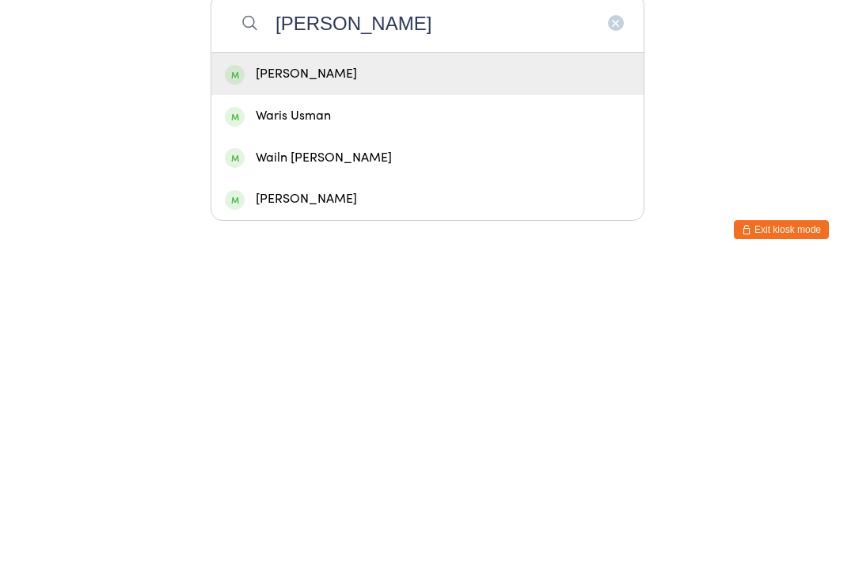
type input "[PERSON_NAME]"
click at [410, 384] on div "[PERSON_NAME]" at bounding box center [427, 394] width 405 height 21
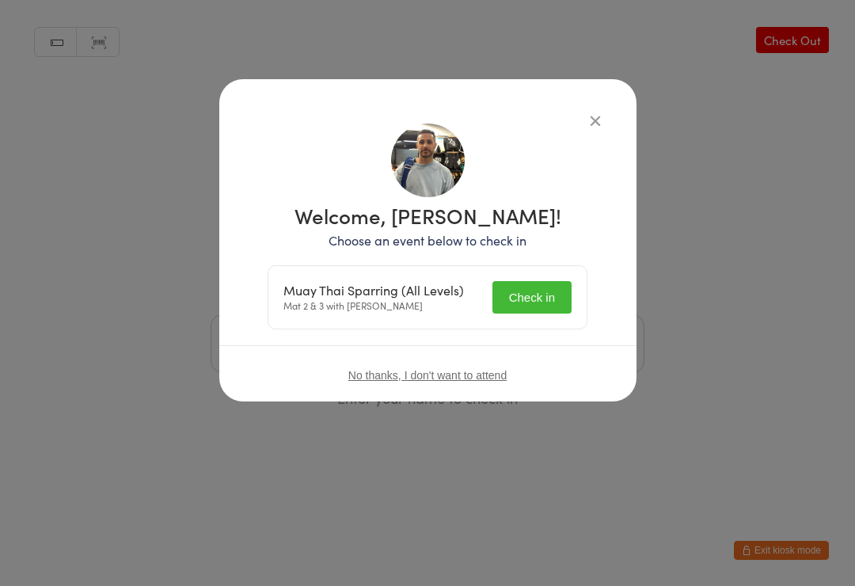
click at [499, 286] on button "Check in" at bounding box center [531, 297] width 79 height 32
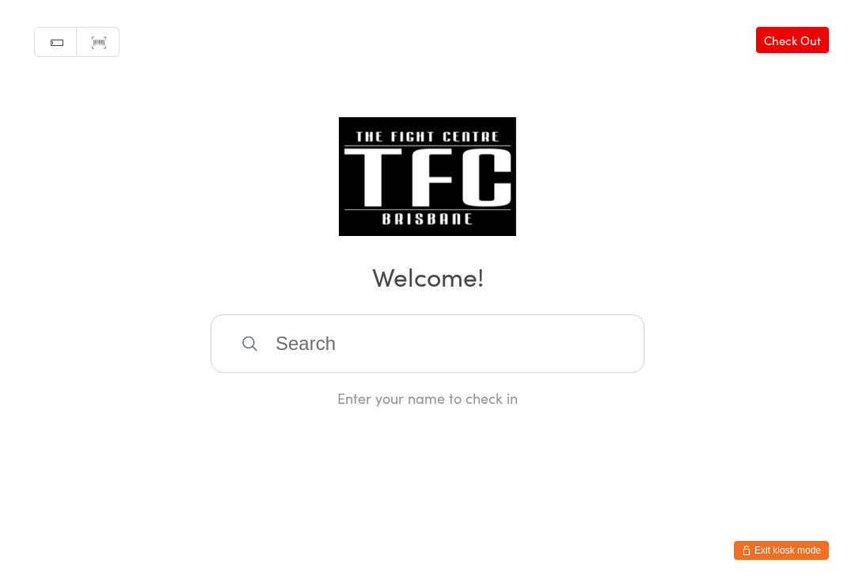
click at [535, 352] on input "search" at bounding box center [428, 343] width 434 height 59
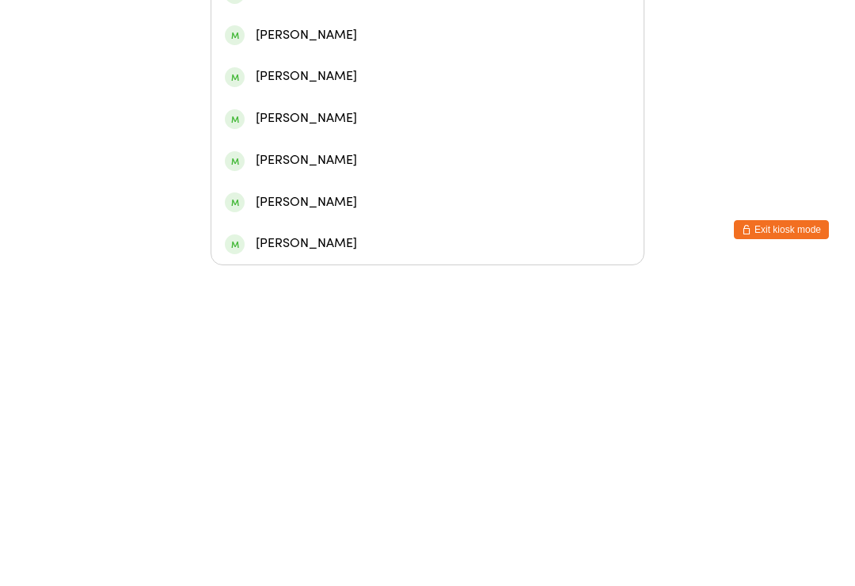
type input "[PERSON_NAME]"
click at [508, 261] on div "[PERSON_NAME]" at bounding box center [427, 271] width 405 height 21
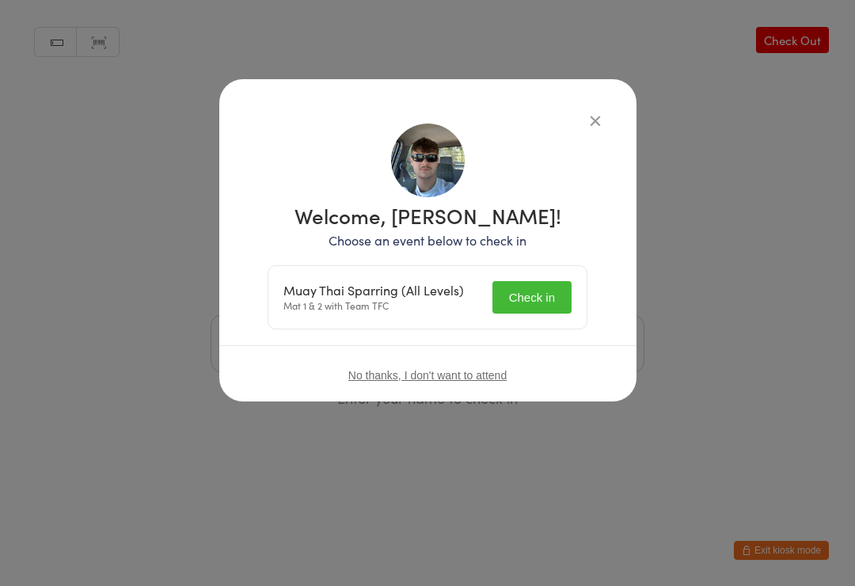
click at [537, 294] on button "Check in" at bounding box center [531, 297] width 79 height 32
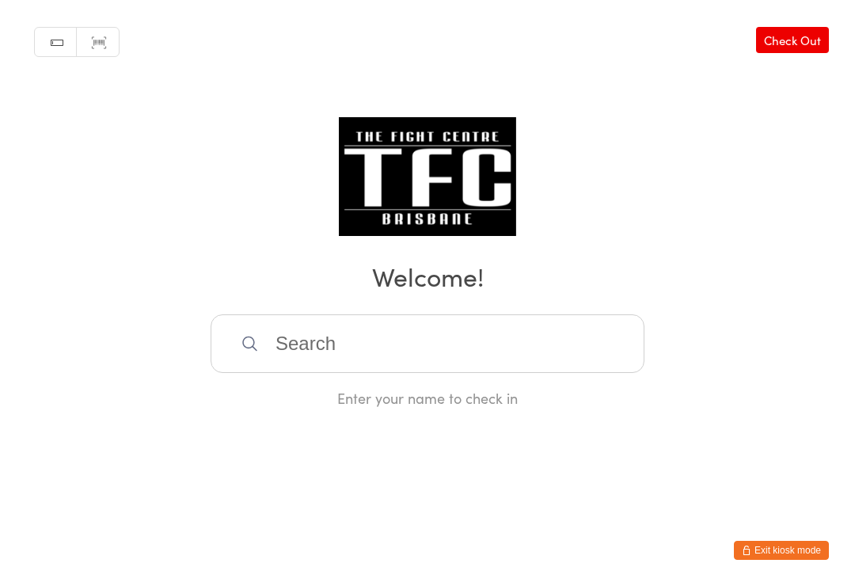
click at [339, 370] on input "search" at bounding box center [428, 343] width 434 height 59
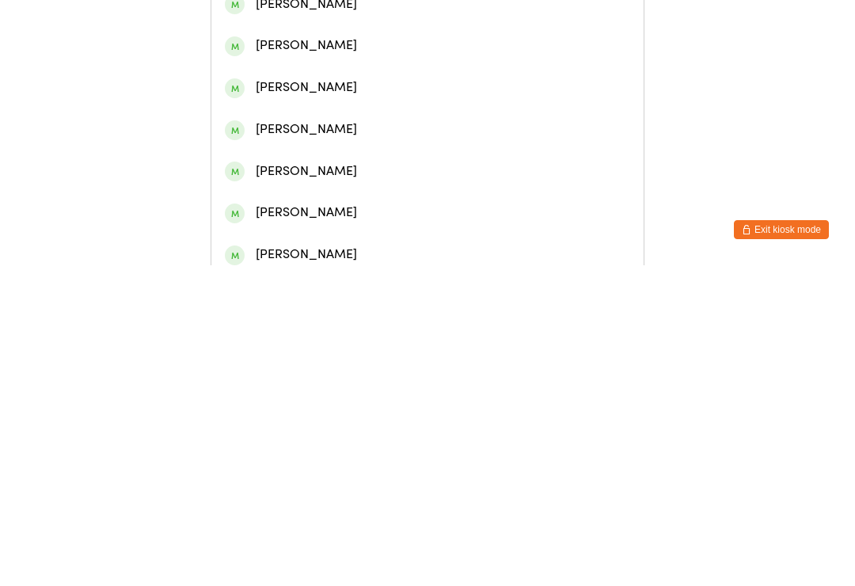
type input "[PERSON_NAME]"
click at [398, 115] on div "[PERSON_NAME]" at bounding box center [427, 115] width 405 height 21
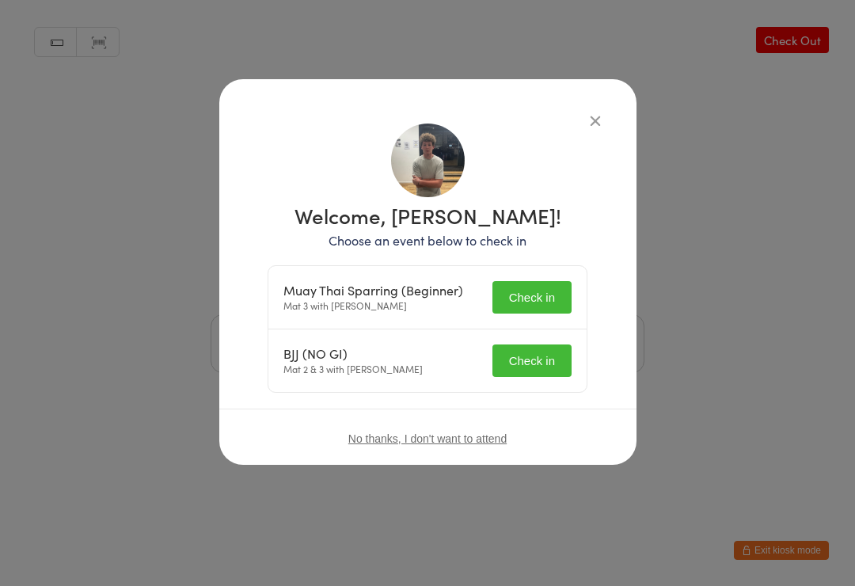
click at [531, 298] on button "Check in" at bounding box center [531, 297] width 79 height 32
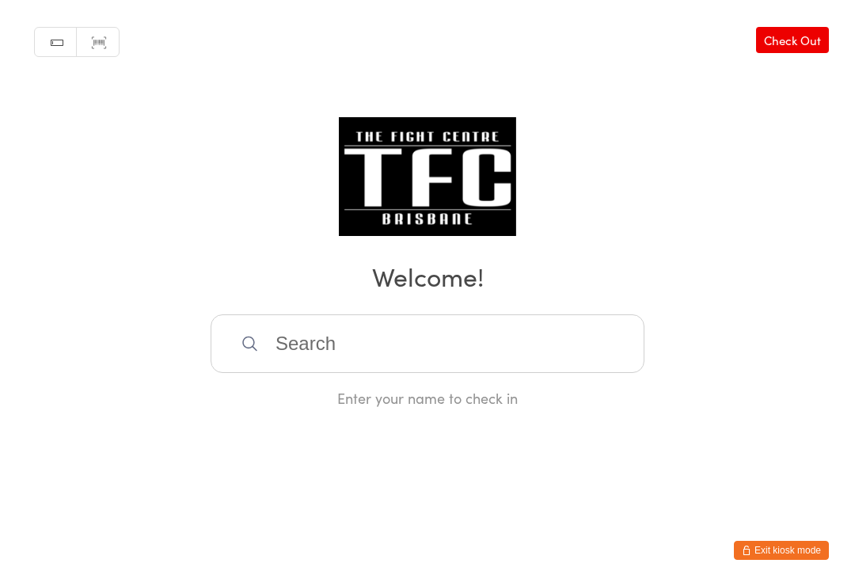
click at [443, 323] on input "search" at bounding box center [428, 343] width 434 height 59
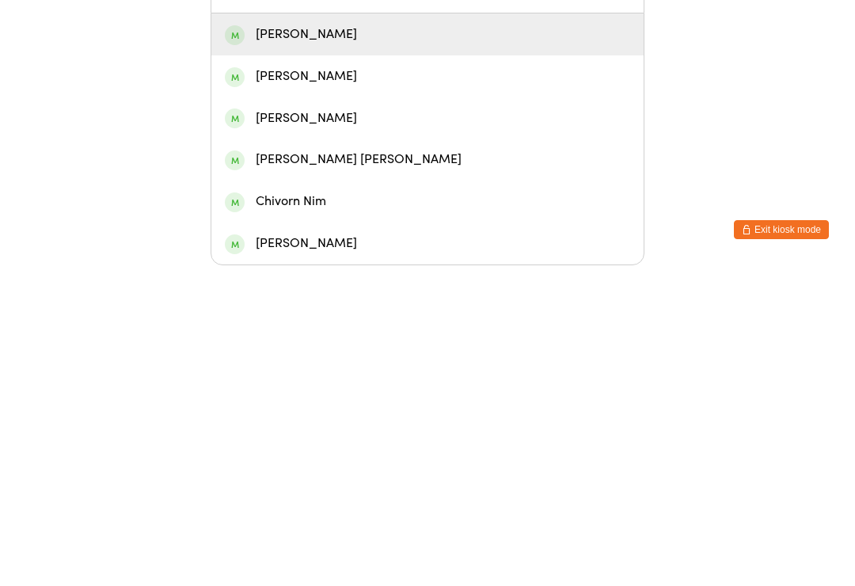
type input "Chili"
click at [442, 344] on div "[PERSON_NAME]" at bounding box center [427, 354] width 405 height 21
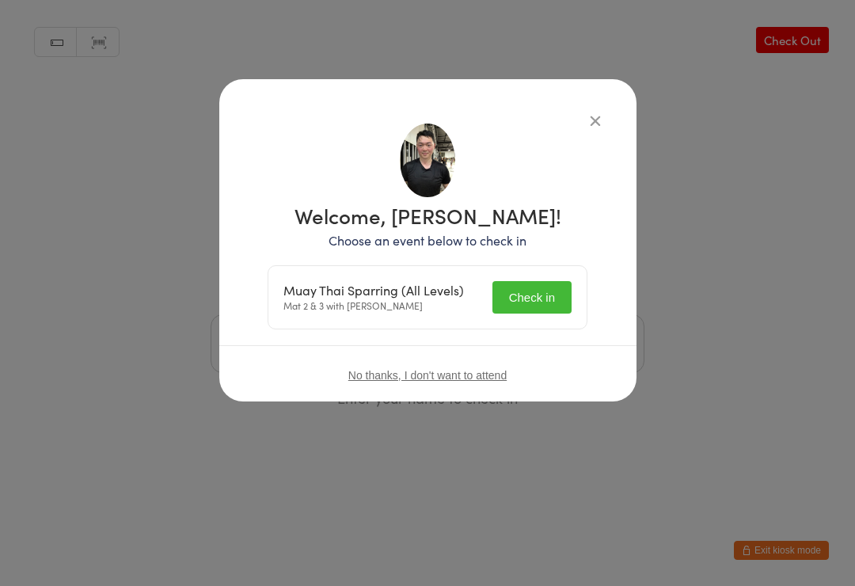
click at [521, 284] on button "Check in" at bounding box center [531, 297] width 79 height 32
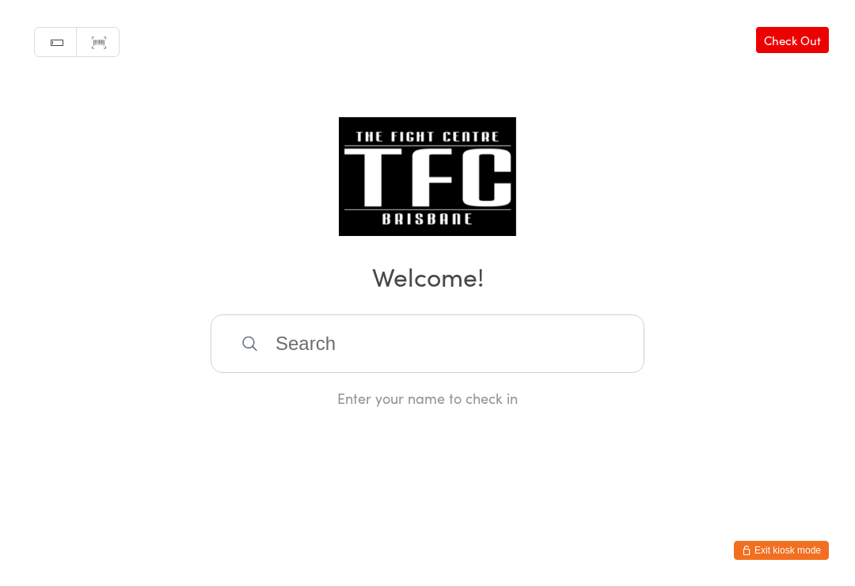
click at [343, 373] on input "search" at bounding box center [428, 343] width 434 height 59
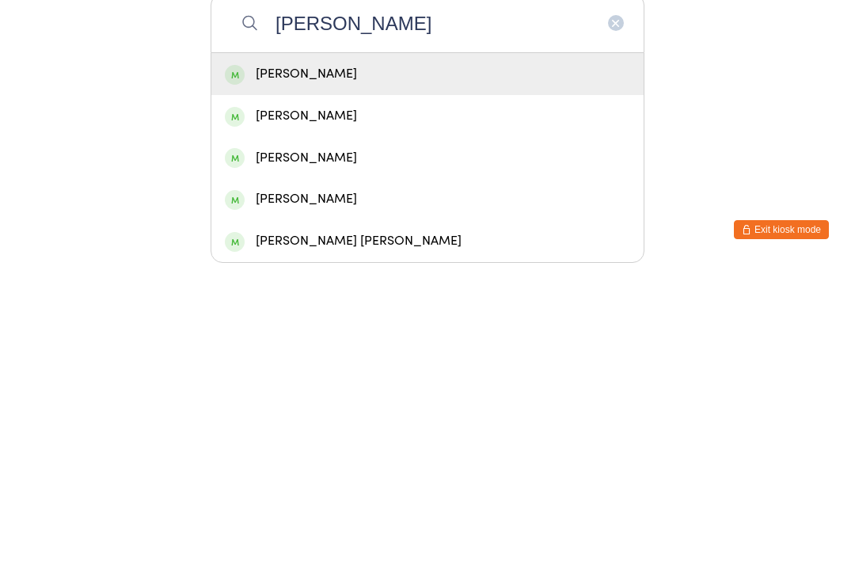
type input "[PERSON_NAME]"
click at [289, 384] on div "[PERSON_NAME]" at bounding box center [427, 394] width 405 height 21
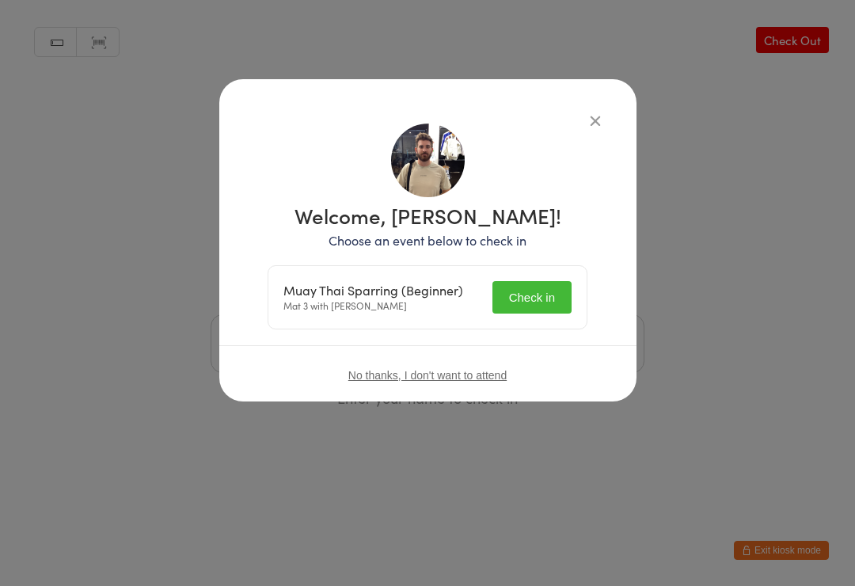
click at [518, 275] on div "Muay Thai Sparring (Beginner) Mat 3 with [PERSON_NAME] Check in" at bounding box center [427, 297] width 318 height 63
click at [509, 287] on button "Check in" at bounding box center [531, 297] width 79 height 32
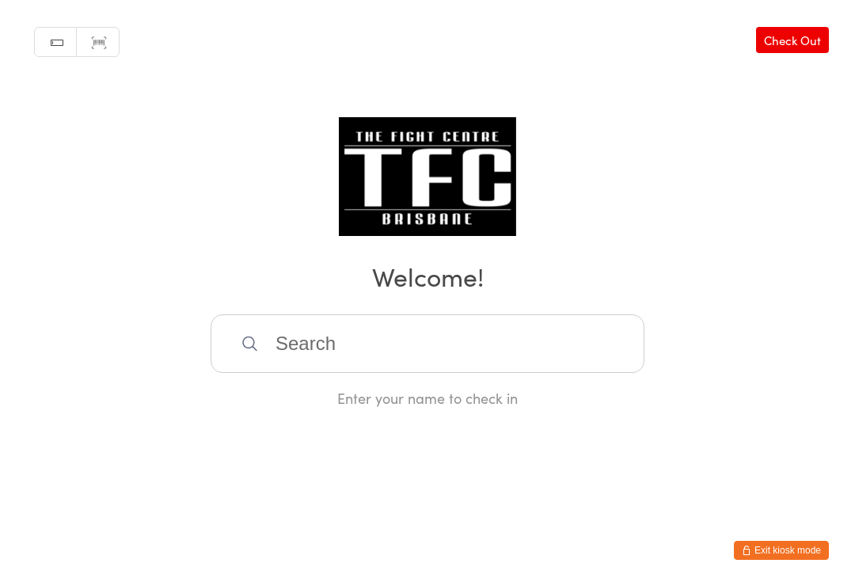
click at [469, 359] on input "search" at bounding box center [428, 343] width 434 height 59
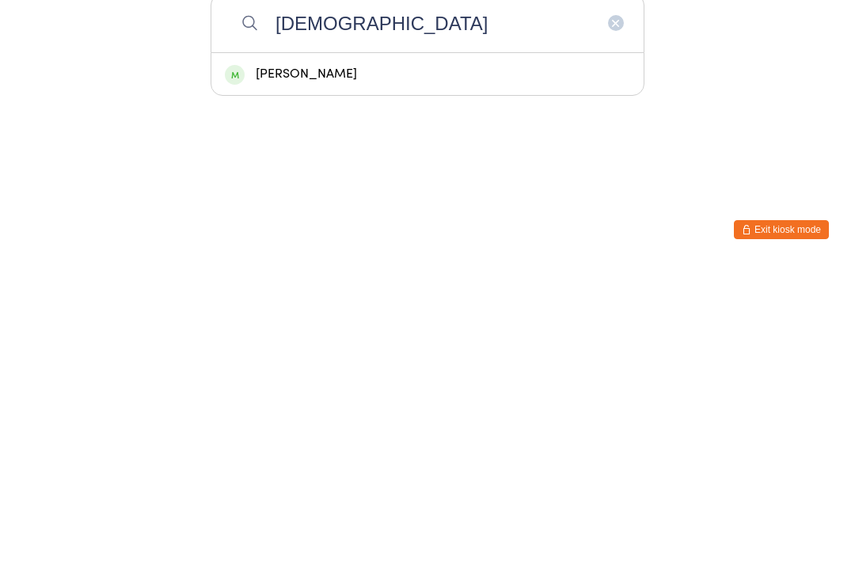
type input "[DEMOGRAPHIC_DATA]"
click at [391, 384] on div "[PERSON_NAME]" at bounding box center [427, 394] width 405 height 21
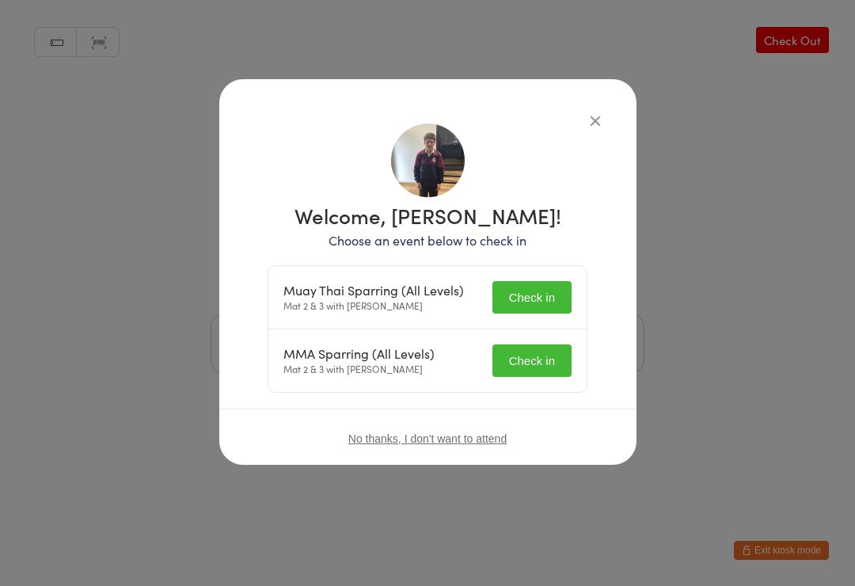
click at [541, 305] on button "Check in" at bounding box center [531, 297] width 79 height 32
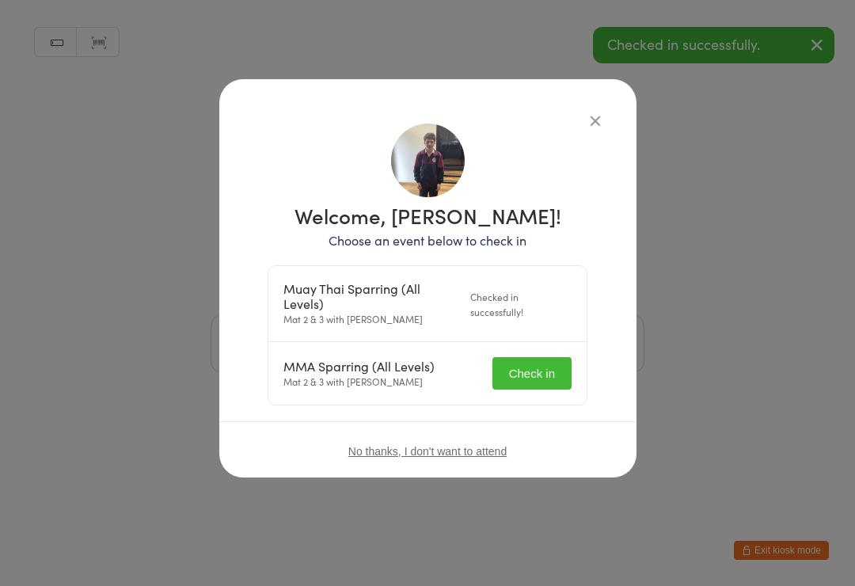
click at [537, 370] on button "Check in" at bounding box center [531, 373] width 79 height 32
